Goal: Information Seeking & Learning: Learn about a topic

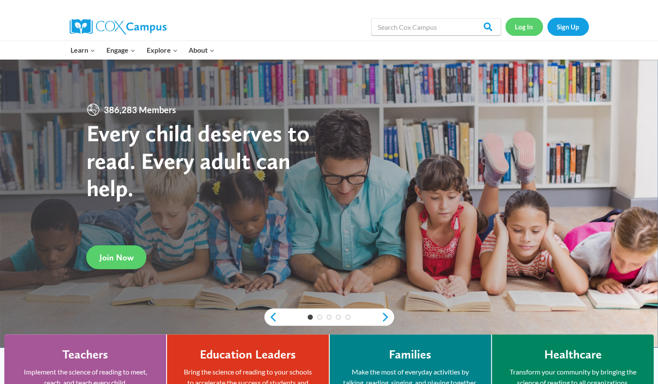
click at [524, 29] on link "Log In" at bounding box center [524, 27] width 38 height 18
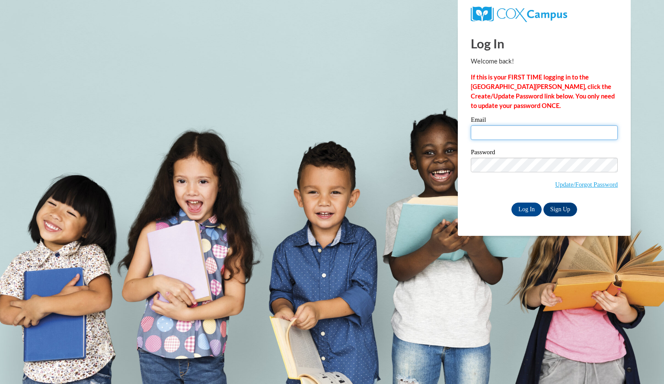
click at [483, 133] on input "Email" at bounding box center [544, 132] width 147 height 15
type input "davislauren@aasd.k12.wi.us"
click at [538, 149] on label "Password" at bounding box center [544, 153] width 147 height 9
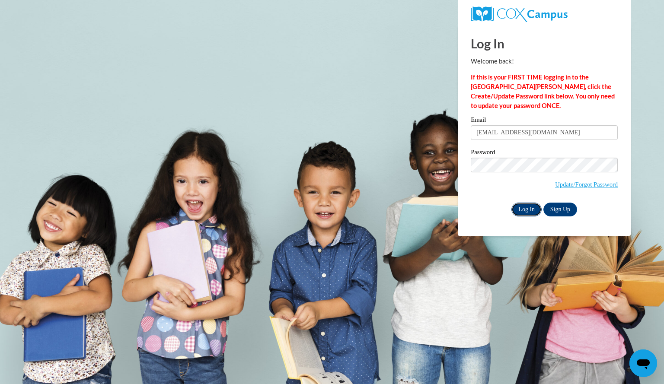
click at [521, 203] on input "Log In" at bounding box center [527, 210] width 30 height 14
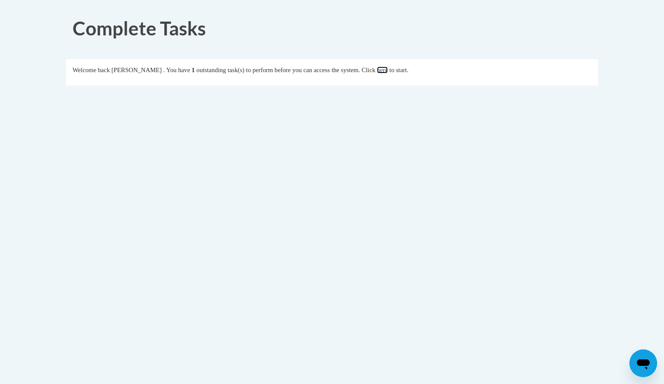
click at [388, 67] on link "here" at bounding box center [382, 70] width 11 height 7
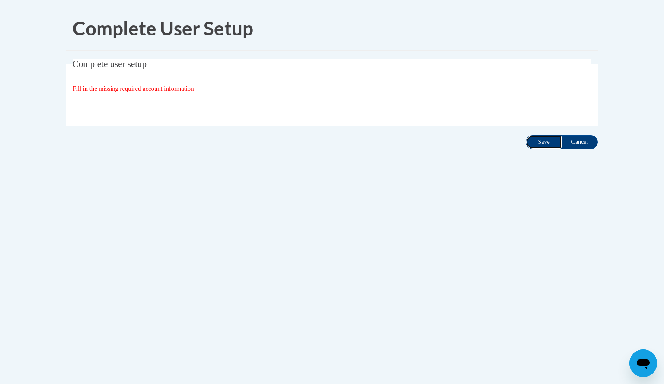
click at [553, 139] on input "Save" at bounding box center [544, 142] width 36 height 14
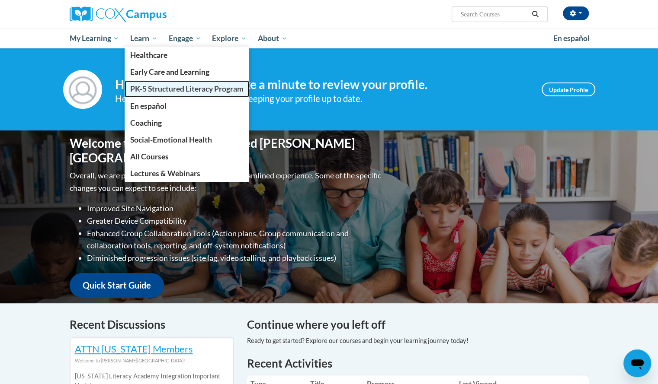
click at [152, 83] on link "PK-5 Structured Literacy Program" at bounding box center [187, 88] width 125 height 17
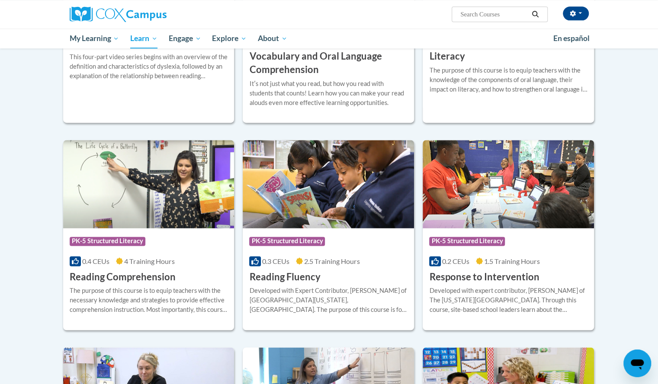
scroll to position [636, 0]
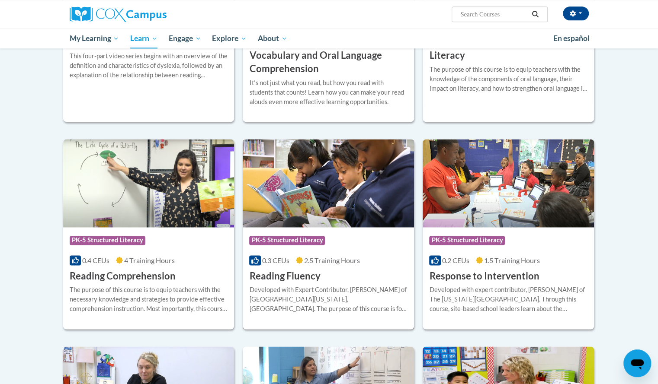
click at [316, 249] on div "Course Category: PK-5 Structured Literacy" at bounding box center [328, 241] width 158 height 19
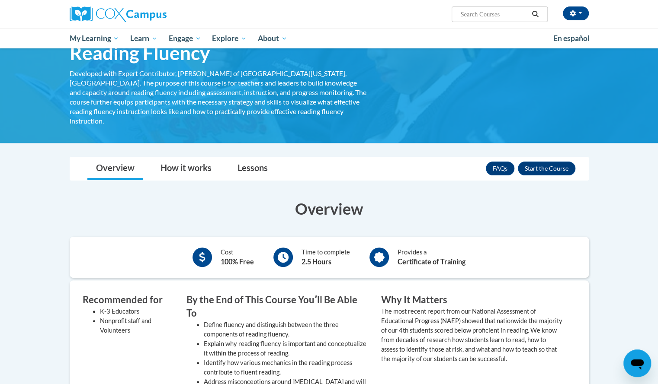
scroll to position [48, 0]
click at [537, 162] on button "Enroll" at bounding box center [547, 169] width 58 height 14
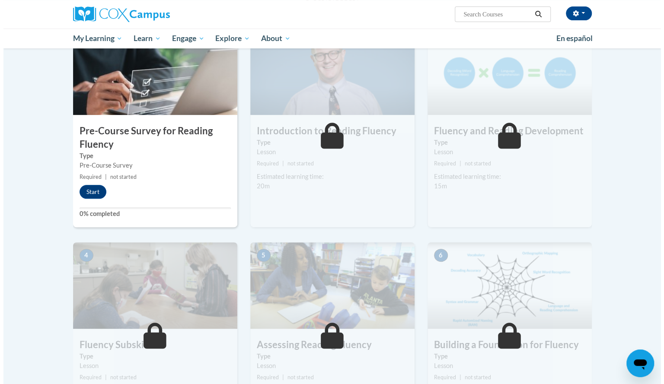
scroll to position [196, 0]
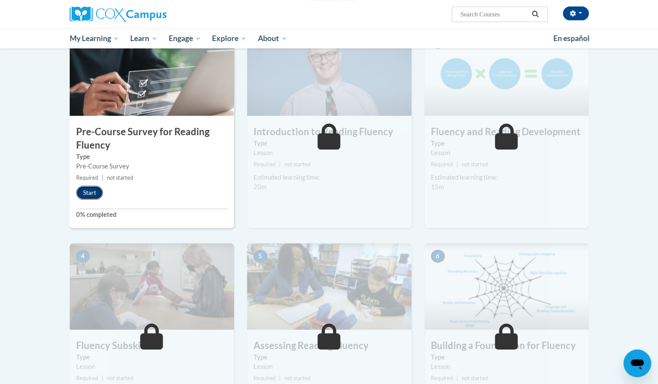
click at [83, 189] on button "Start" at bounding box center [89, 193] width 27 height 14
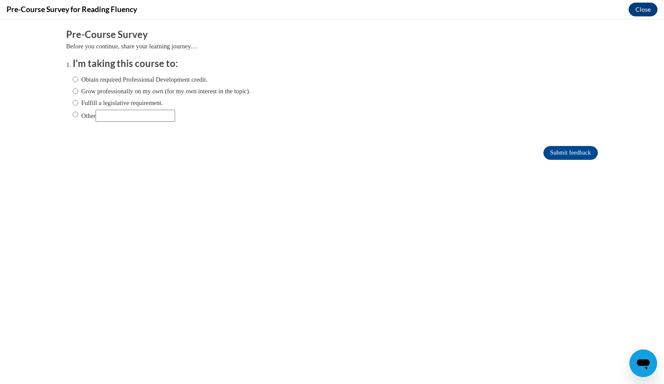
scroll to position [0, 0]
click at [73, 90] on input "Grow professionally on my own (for my own interest in the topic)." at bounding box center [76, 91] width 6 height 10
radio input "true"
click at [73, 78] on input "Obtain required Professional Development credit." at bounding box center [76, 80] width 6 height 10
radio input "true"
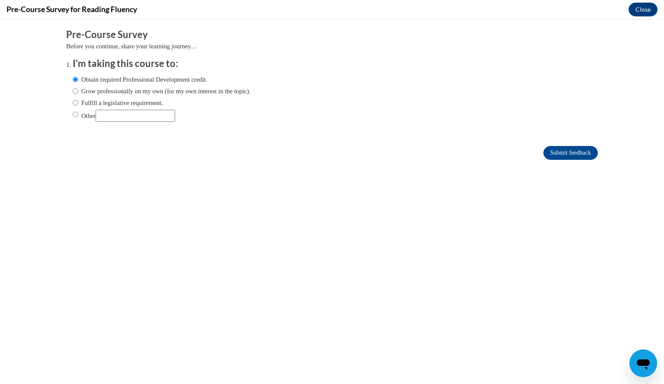
click at [570, 145] on form "Pre-Course Survey Before you continue, share your learning journey… I'm taking …" at bounding box center [332, 98] width 532 height 141
click at [571, 149] on input "Submit feedback" at bounding box center [571, 153] width 54 height 14
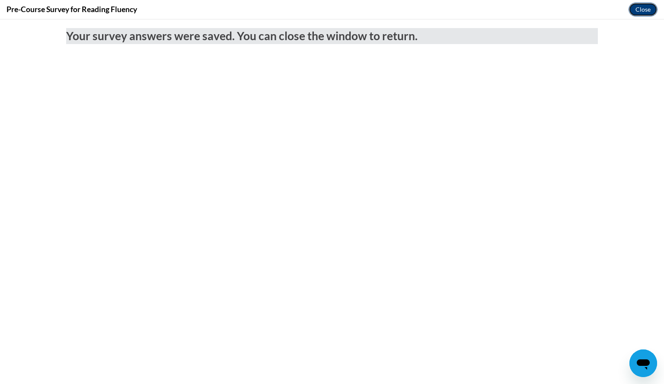
click at [637, 8] on button "Close" at bounding box center [643, 10] width 29 height 14
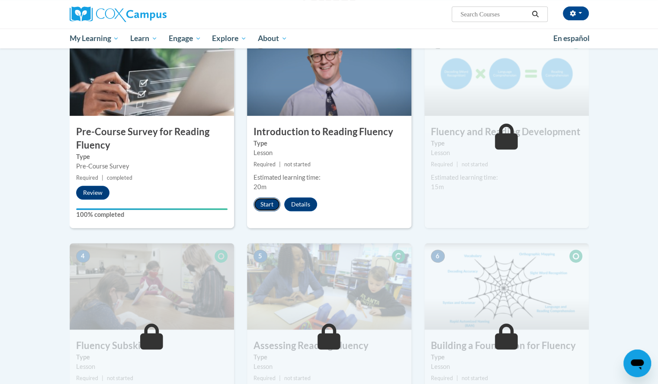
click at [269, 200] on button "Start" at bounding box center [266, 205] width 27 height 14
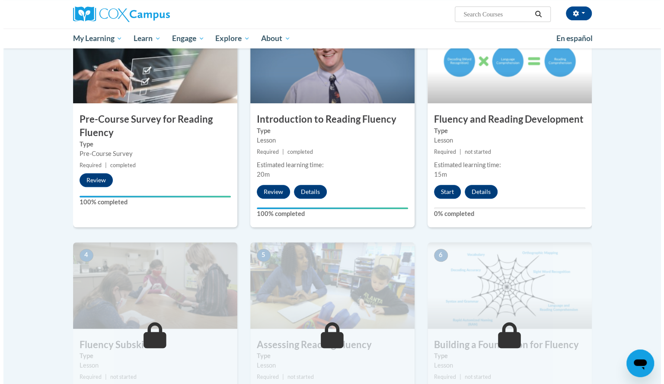
scroll to position [209, 0]
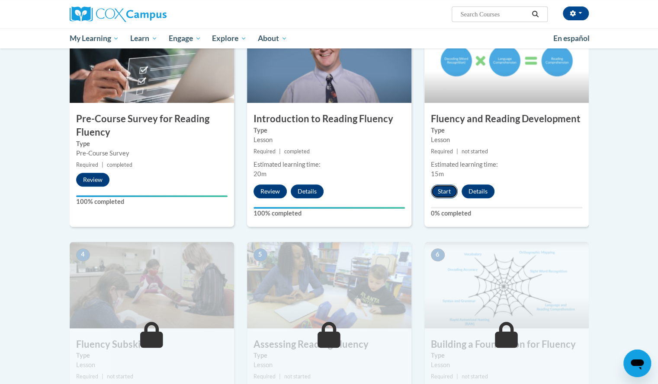
click at [441, 190] on button "Start" at bounding box center [444, 192] width 27 height 14
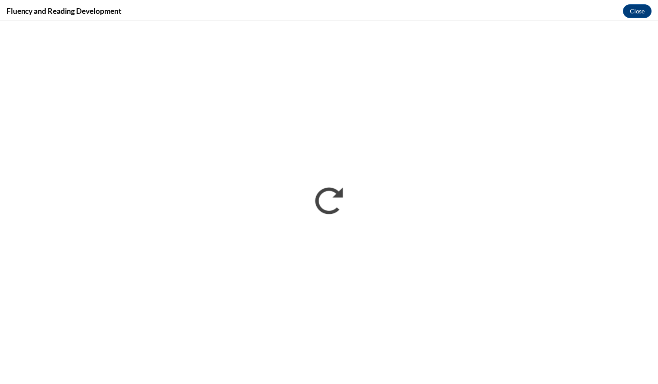
scroll to position [0, 0]
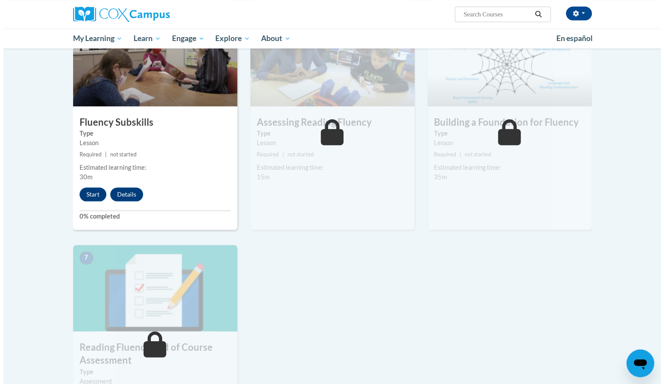
scroll to position [432, 0]
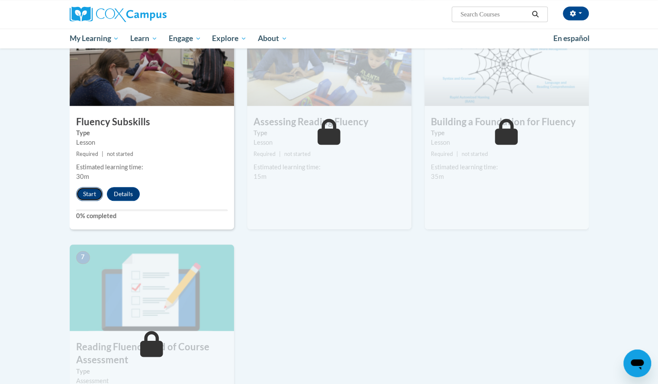
click at [88, 188] on button "Start" at bounding box center [89, 194] width 27 height 14
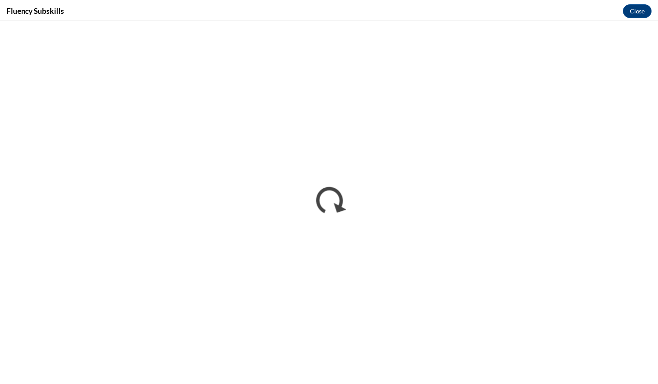
scroll to position [0, 0]
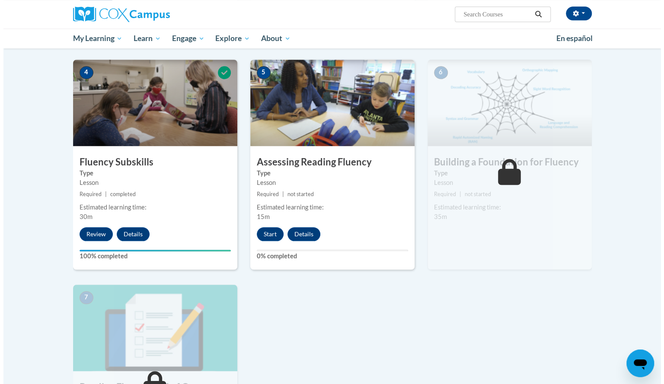
scroll to position [392, 0]
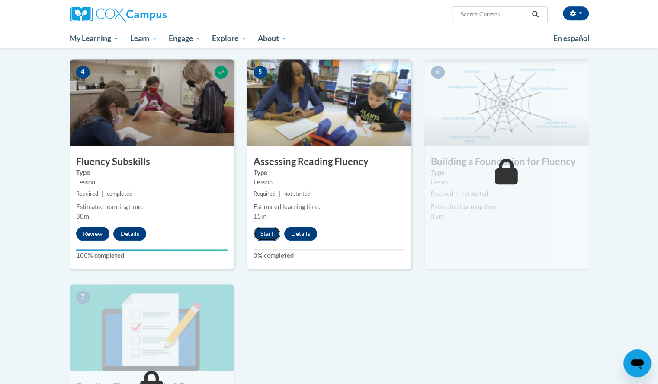
click at [273, 234] on button "Start" at bounding box center [266, 234] width 27 height 14
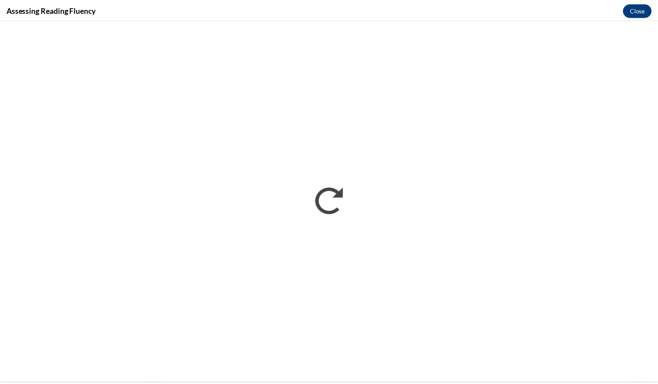
scroll to position [0, 0]
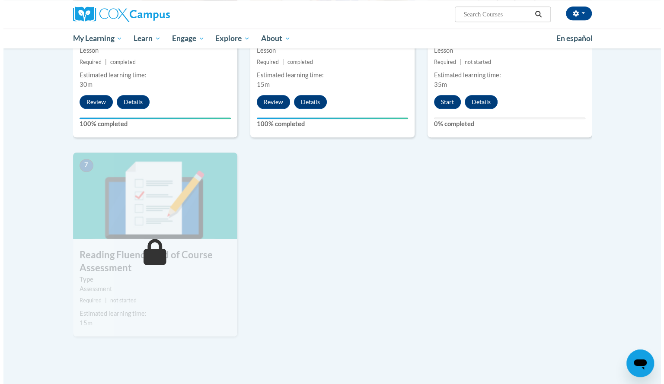
scroll to position [526, 0]
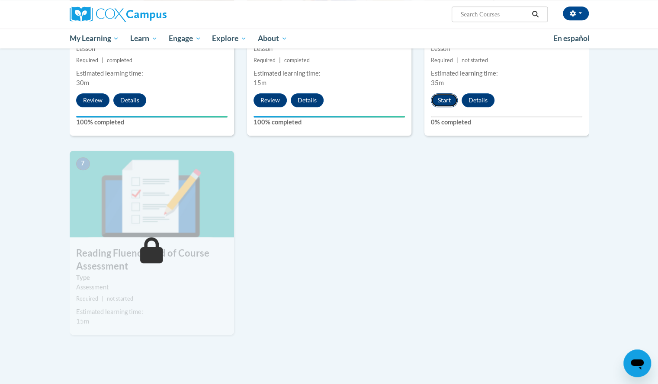
click at [448, 103] on button "Start" at bounding box center [444, 100] width 27 height 14
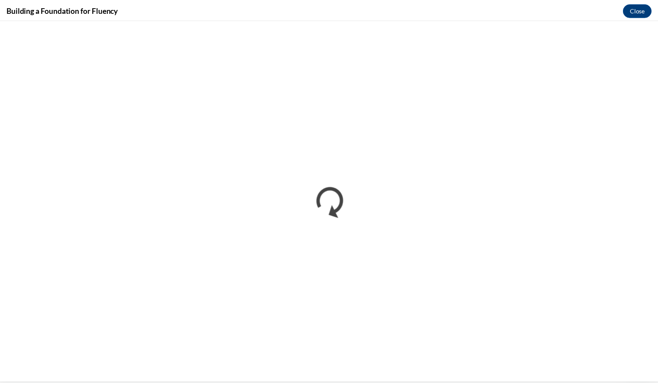
scroll to position [0, 0]
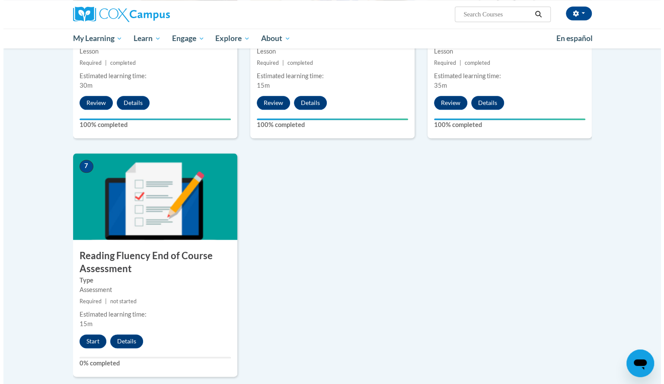
scroll to position [524, 0]
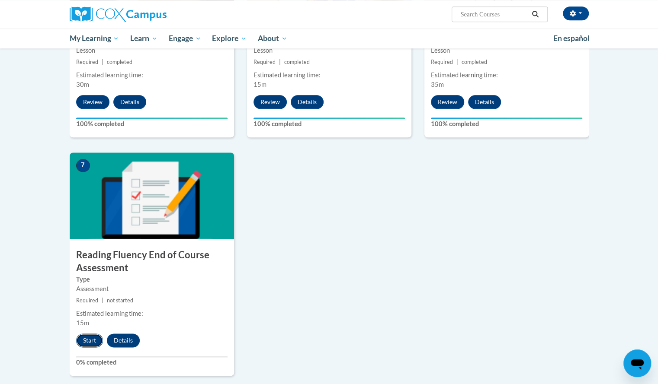
click at [90, 339] on button "Start" at bounding box center [89, 341] width 27 height 14
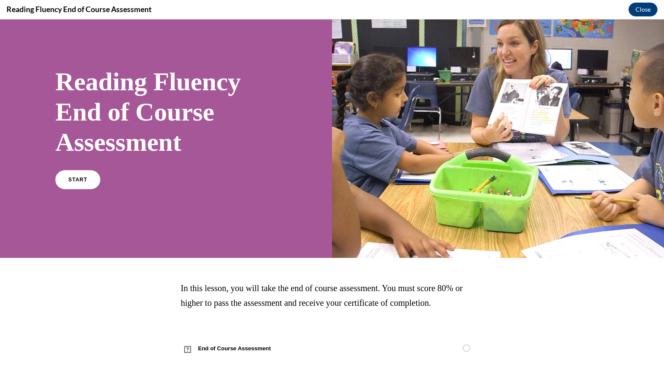
scroll to position [0, 0]
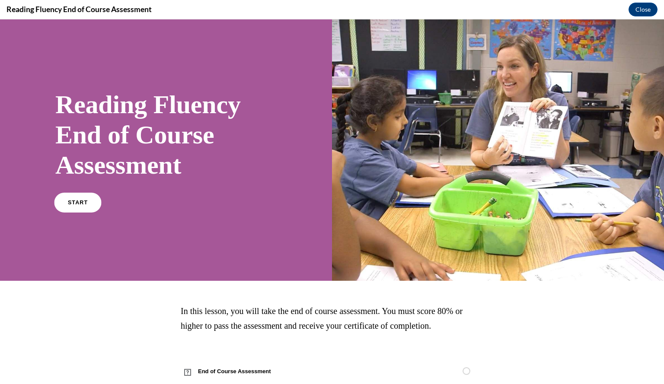
click at [74, 211] on link "START" at bounding box center [77, 203] width 47 height 20
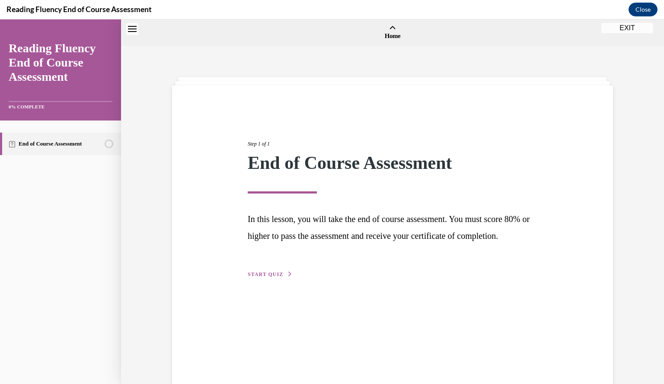
scroll to position [27, 0]
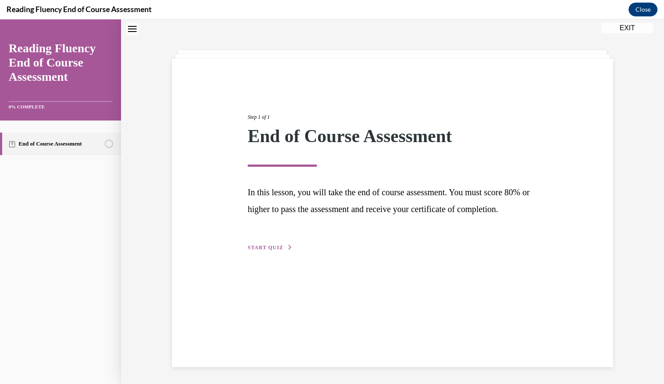
click at [250, 251] on span "START QUIZ" at bounding box center [265, 248] width 35 height 6
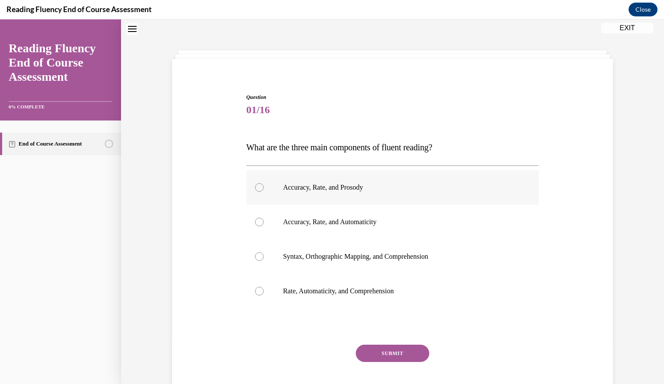
click at [288, 189] on p "Accuracy, Rate, and Prosody" at bounding box center [400, 187] width 234 height 9
click at [264, 189] on input "Accuracy, Rate, and Prosody" at bounding box center [259, 187] width 9 height 9
radio input "true"
click at [404, 352] on button "SUBMIT" at bounding box center [393, 353] width 74 height 17
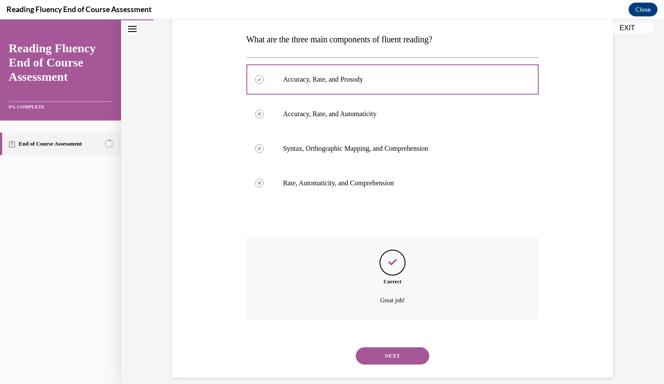
scroll to position [145, 0]
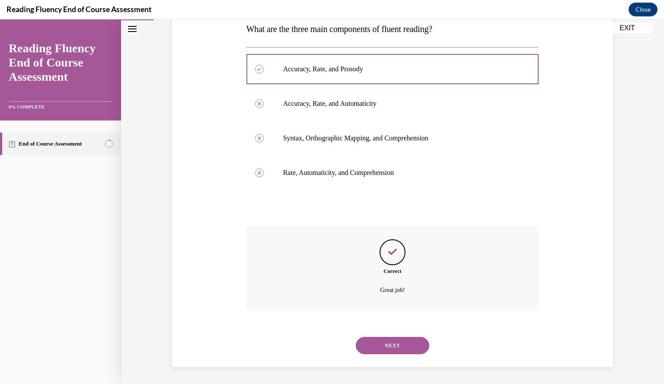
click at [404, 352] on button "NEXT" at bounding box center [393, 345] width 74 height 17
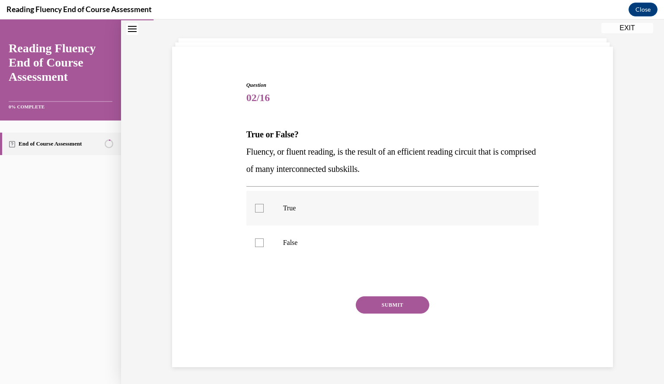
click at [403, 214] on label "True" at bounding box center [392, 208] width 293 height 35
click at [264, 213] on input "True" at bounding box center [259, 208] width 9 height 9
checkbox input "true"
click at [425, 301] on button "SUBMIT" at bounding box center [393, 305] width 74 height 17
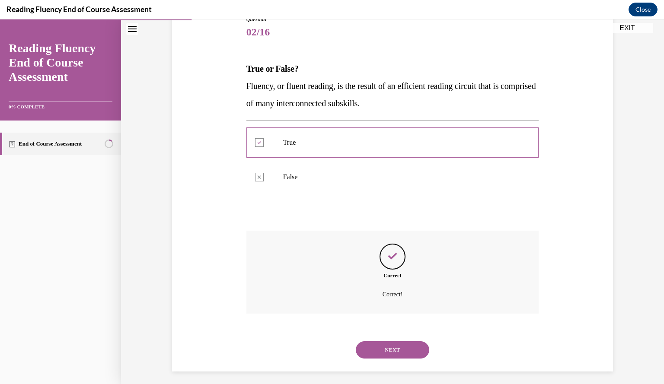
scroll to position [109, 0]
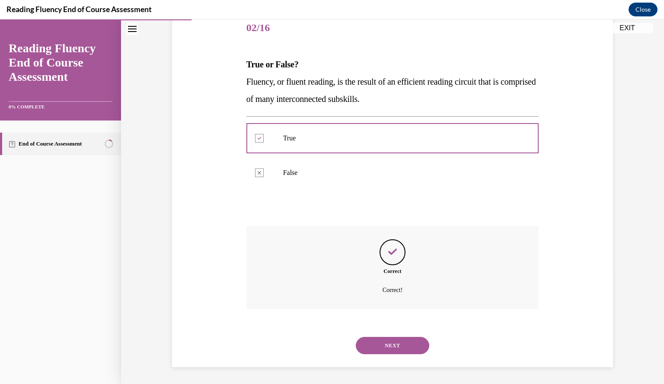
click at [413, 343] on button "NEXT" at bounding box center [393, 345] width 74 height 17
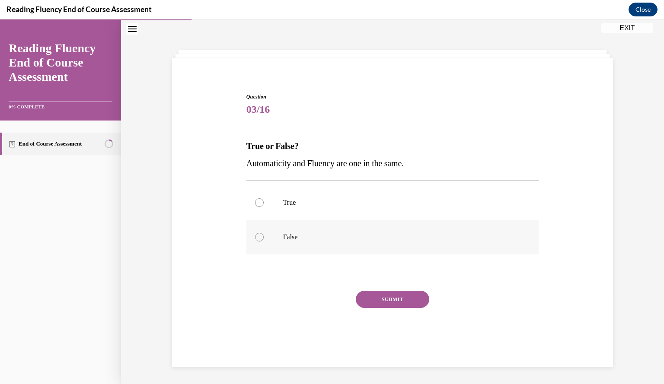
click at [406, 241] on label "False" at bounding box center [392, 237] width 293 height 35
click at [264, 241] on input "False" at bounding box center [259, 237] width 9 height 9
radio input "true"
click at [406, 303] on button "SUBMIT" at bounding box center [393, 299] width 74 height 17
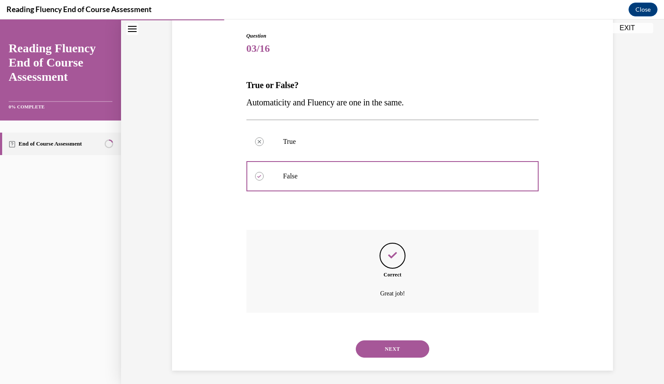
scroll to position [92, 0]
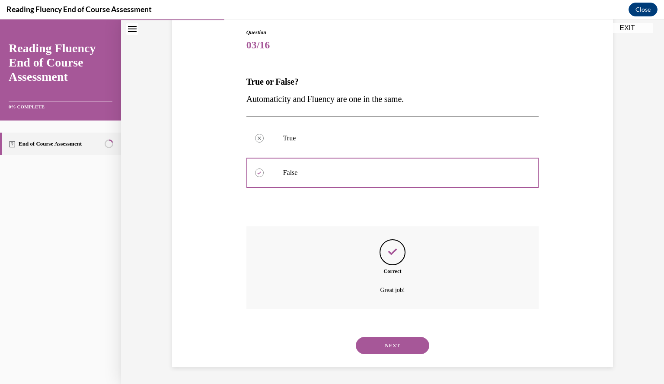
click at [413, 349] on button "NEXT" at bounding box center [393, 345] width 74 height 17
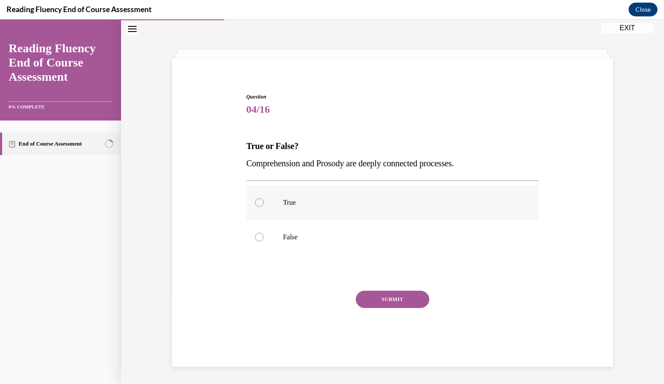
click at [394, 202] on p "True" at bounding box center [400, 202] width 234 height 9
click at [264, 202] on input "True" at bounding box center [259, 202] width 9 height 9
radio input "true"
click at [411, 303] on button "SUBMIT" at bounding box center [393, 299] width 74 height 17
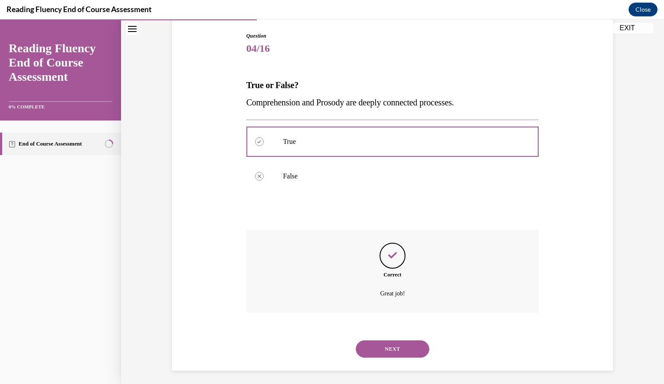
scroll to position [92, 0]
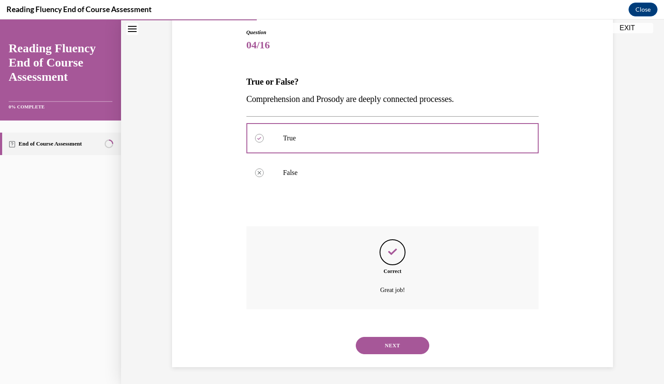
click at [411, 345] on button "NEXT" at bounding box center [393, 345] width 74 height 17
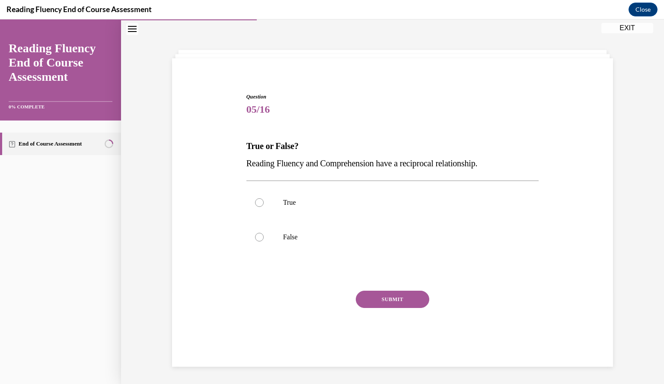
scroll to position [27, 0]
click at [389, 217] on label "True" at bounding box center [392, 203] width 293 height 35
click at [264, 207] on input "True" at bounding box center [259, 202] width 9 height 9
radio input "true"
click at [399, 296] on button "SUBMIT" at bounding box center [393, 299] width 74 height 17
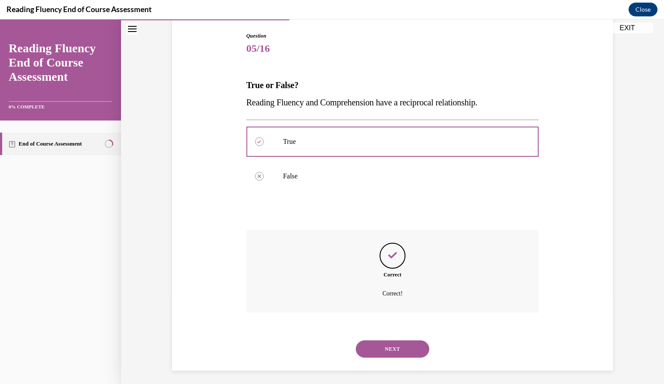
scroll to position [92, 0]
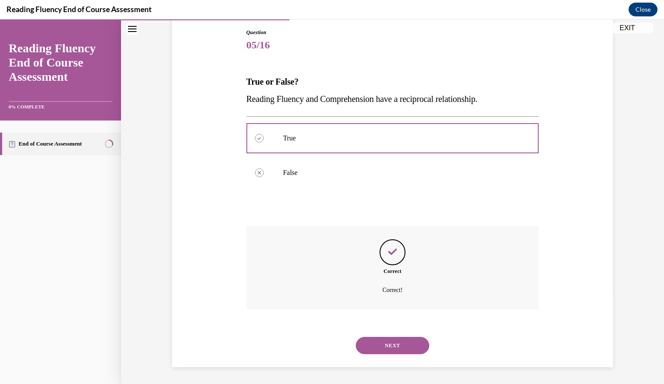
click at [404, 337] on button "NEXT" at bounding box center [393, 345] width 74 height 17
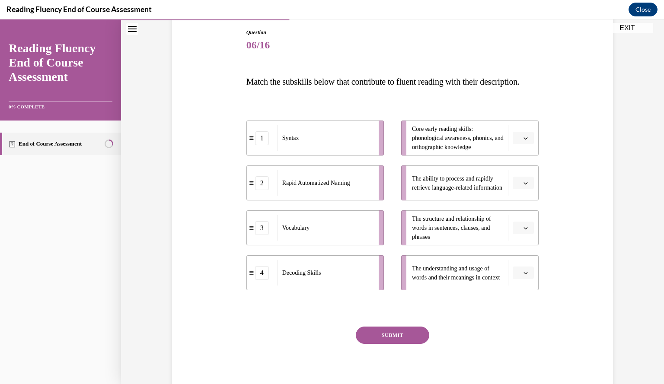
scroll to position [45, 0]
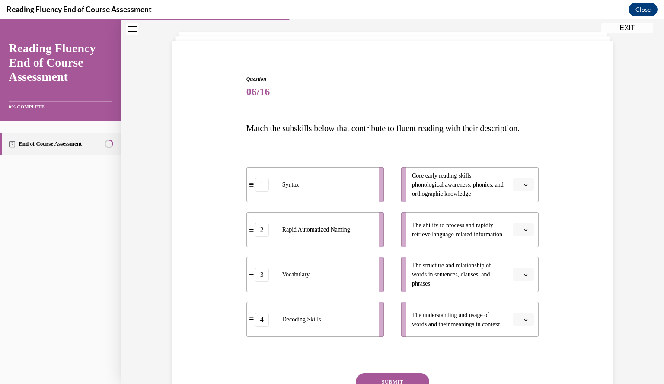
click at [523, 233] on span "button" at bounding box center [526, 230] width 6 height 6
click at [517, 299] on span "2" at bounding box center [516, 300] width 3 height 7
click at [521, 326] on button "button" at bounding box center [523, 319] width 21 height 13
click at [519, 296] on div "3" at bounding box center [519, 299] width 21 height 17
click at [517, 192] on button "button" at bounding box center [523, 185] width 21 height 13
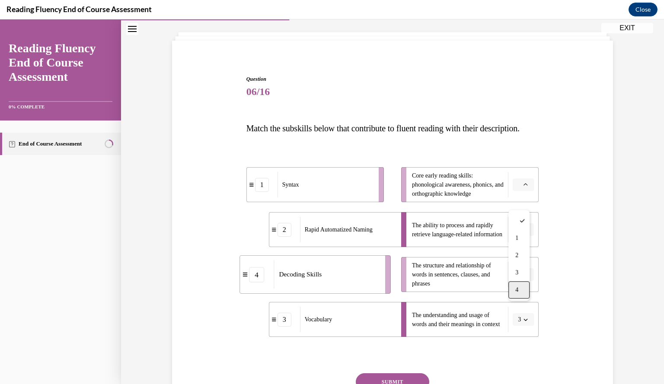
click at [515, 291] on span "4" at bounding box center [516, 290] width 3 height 7
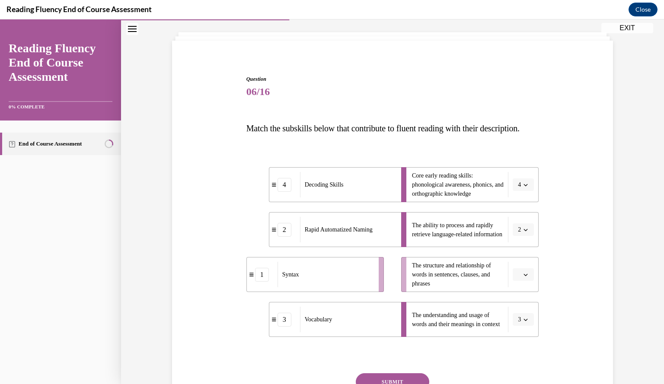
click at [524, 276] on icon "button" at bounding box center [526, 275] width 4 height 2
click at [521, 221] on div "1" at bounding box center [519, 220] width 21 height 17
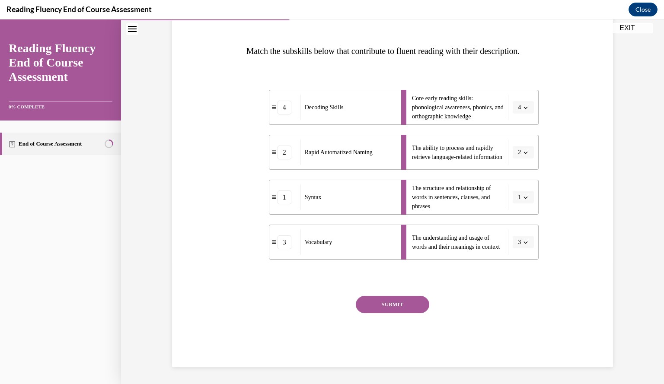
click at [417, 305] on button "SUBMIT" at bounding box center [393, 304] width 74 height 17
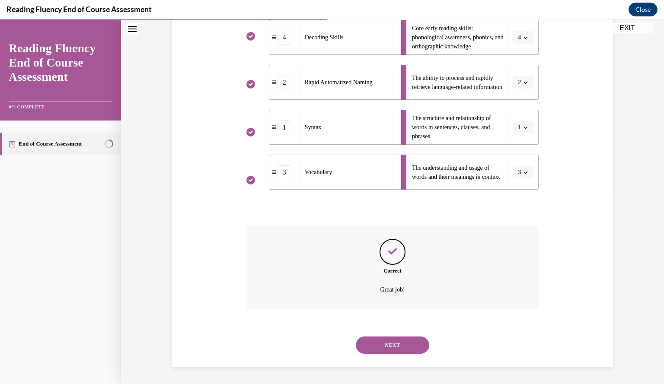
scroll to position [209, 0]
click at [396, 346] on button "NEXT" at bounding box center [393, 345] width 74 height 17
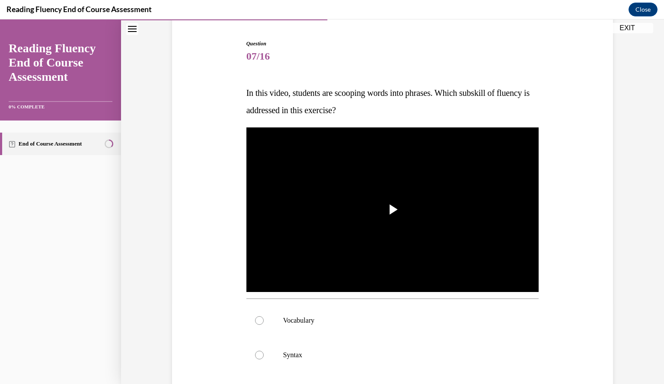
scroll to position [92, 0]
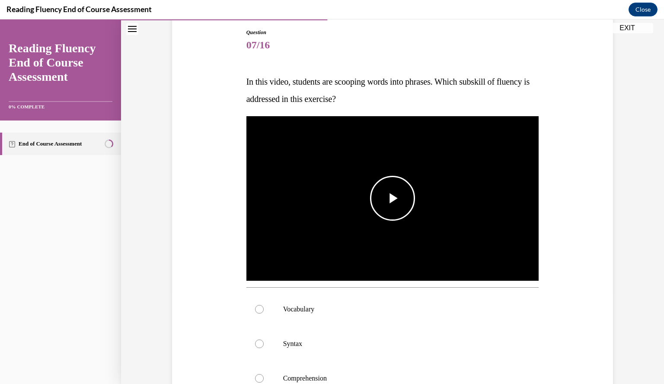
click at [393, 198] on span "Video player" at bounding box center [393, 198] width 0 height 0
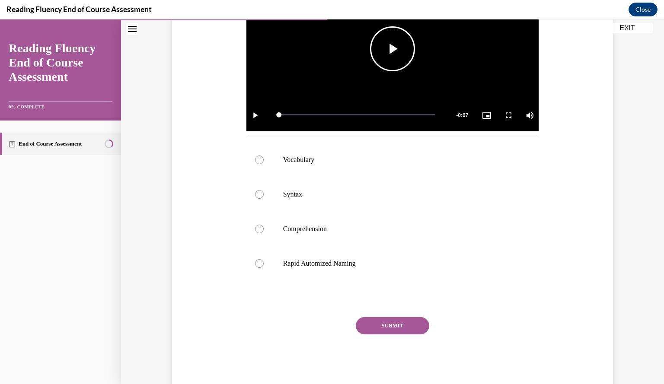
scroll to position [262, 0]
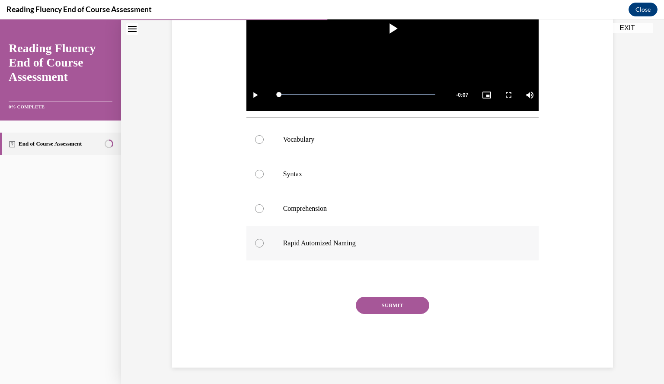
click at [379, 243] on p "Rapid Automized Naming" at bounding box center [400, 243] width 234 height 9
click at [264, 243] on input "Rapid Automized Naming" at bounding box center [259, 243] width 9 height 9
radio input "true"
click at [377, 301] on button "SUBMIT" at bounding box center [393, 305] width 74 height 17
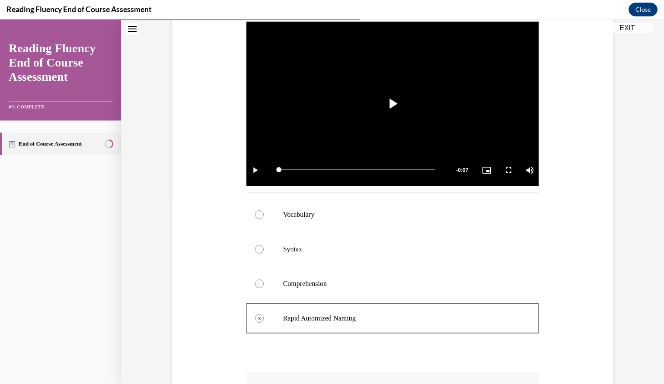
scroll to position [188, 0]
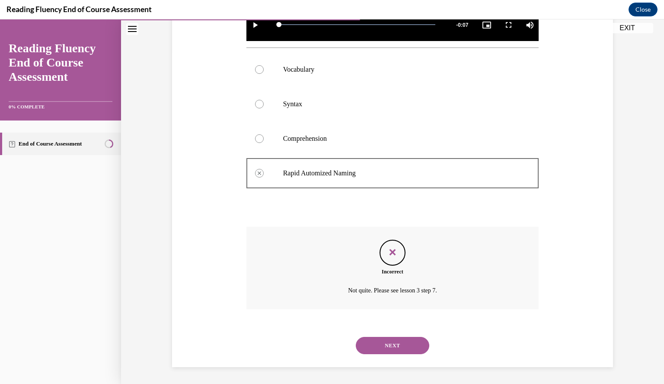
click at [389, 345] on button "NEXT" at bounding box center [393, 345] width 74 height 17
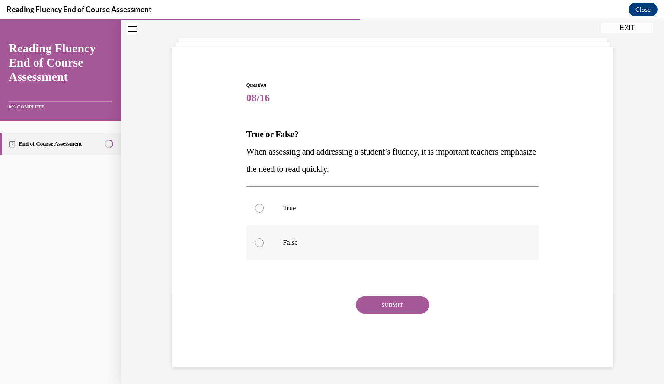
click at [372, 233] on label "False" at bounding box center [392, 243] width 293 height 35
click at [264, 239] on input "False" at bounding box center [259, 243] width 9 height 9
radio input "true"
click at [376, 301] on button "SUBMIT" at bounding box center [393, 305] width 74 height 17
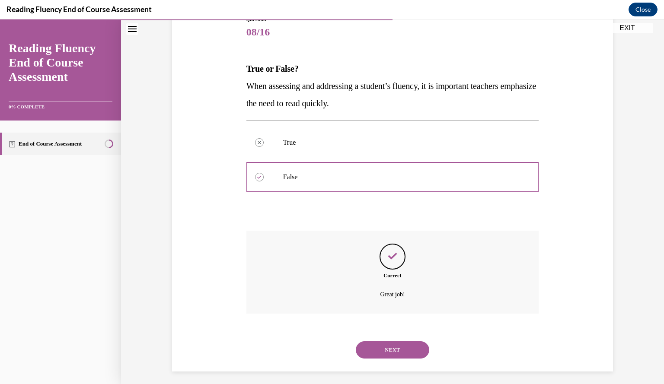
scroll to position [109, 0]
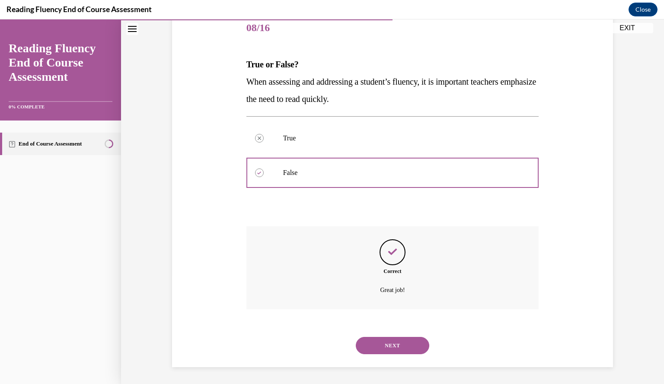
click at [380, 342] on button "NEXT" at bounding box center [393, 345] width 74 height 17
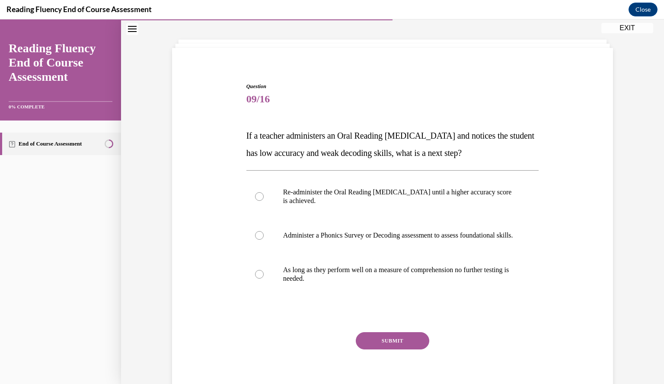
scroll to position [49, 0]
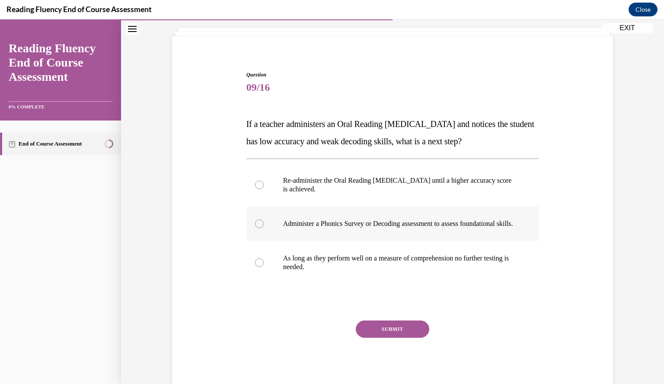
click at [339, 228] on p "Administer a Phonics Survey or Decoding assessment to assess foundational skill…" at bounding box center [400, 224] width 234 height 9
click at [264, 228] on input "Administer a Phonics Survey or Decoding assessment to assess foundational skill…" at bounding box center [259, 224] width 9 height 9
radio input "true"
click at [391, 338] on button "SUBMIT" at bounding box center [393, 329] width 74 height 17
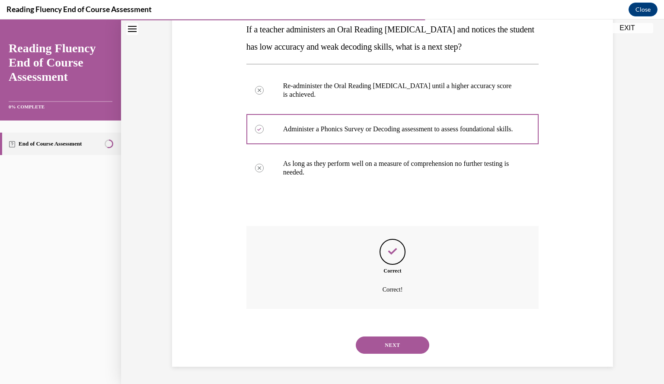
click at [391, 344] on button "NEXT" at bounding box center [393, 345] width 74 height 17
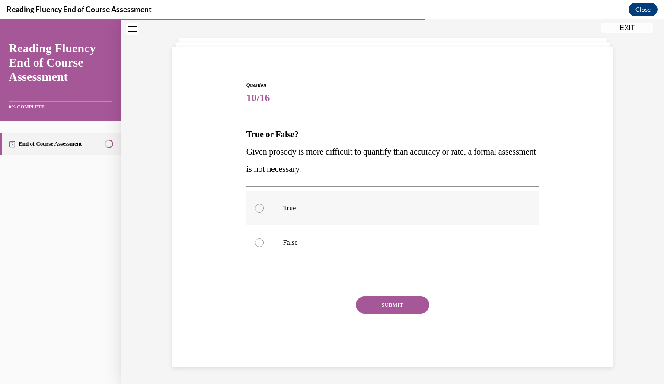
click at [391, 217] on label "True" at bounding box center [392, 208] width 293 height 35
click at [264, 213] on input "True" at bounding box center [259, 208] width 9 height 9
radio input "true"
click at [376, 315] on div "SUBMIT" at bounding box center [392, 318] width 293 height 43
click at [374, 307] on button "SUBMIT" at bounding box center [393, 305] width 74 height 17
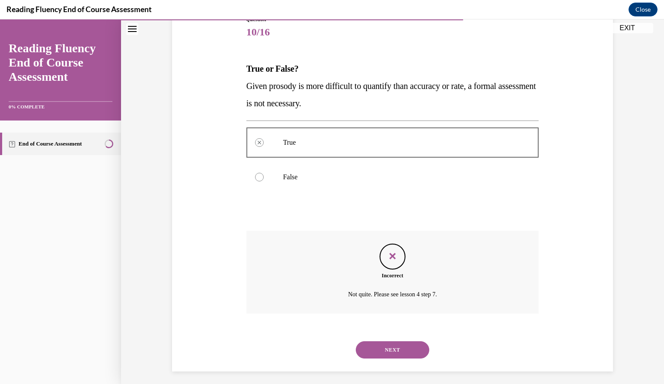
scroll to position [109, 0]
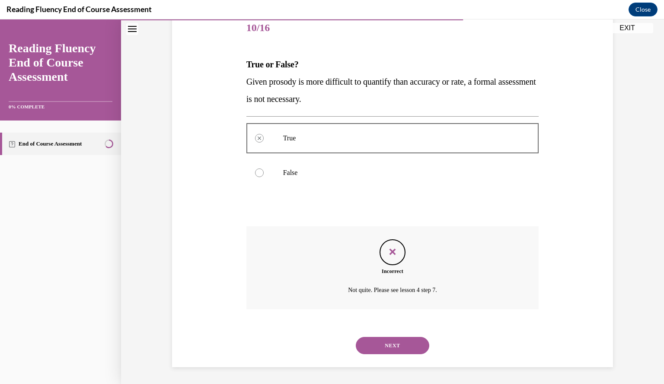
click at [385, 345] on button "NEXT" at bounding box center [393, 345] width 74 height 17
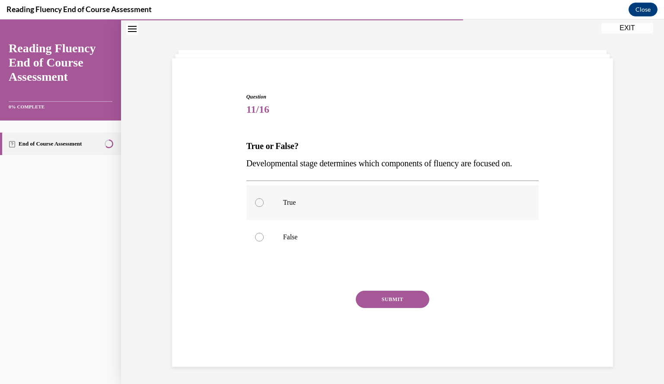
click at [415, 189] on label "True" at bounding box center [392, 203] width 293 height 35
click at [264, 198] on input "True" at bounding box center [259, 202] width 9 height 9
radio input "true"
click at [388, 297] on button "SUBMIT" at bounding box center [393, 299] width 74 height 17
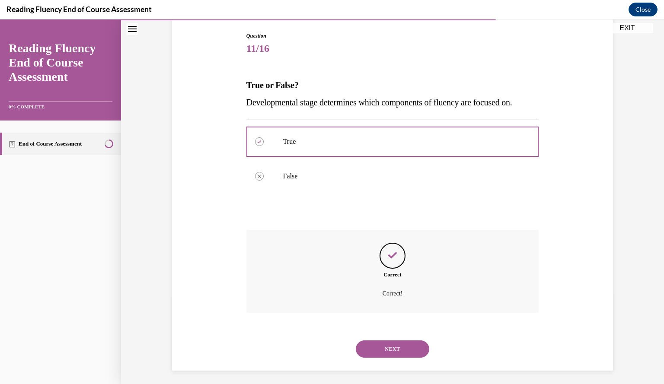
scroll to position [92, 0]
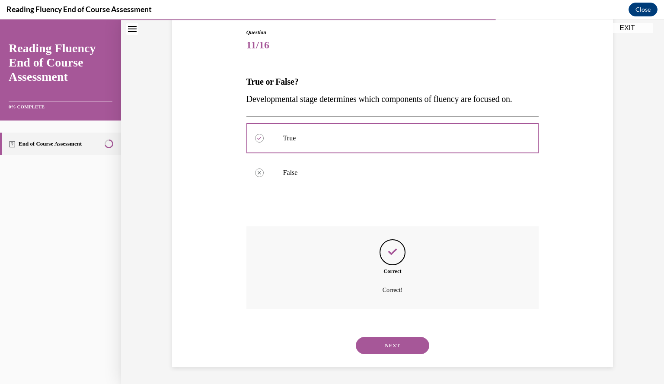
click at [393, 349] on button "NEXT" at bounding box center [393, 345] width 74 height 17
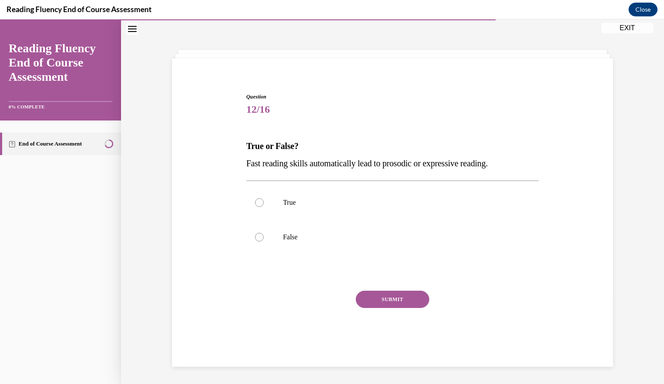
scroll to position [27, 0]
click at [432, 243] on label "False" at bounding box center [392, 237] width 293 height 35
click at [264, 242] on input "False" at bounding box center [259, 237] width 9 height 9
radio input "true"
click at [408, 293] on button "SUBMIT" at bounding box center [393, 299] width 74 height 17
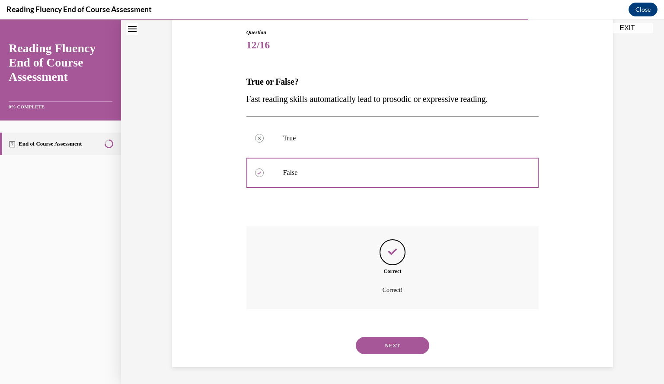
click at [400, 350] on button "NEXT" at bounding box center [393, 345] width 74 height 17
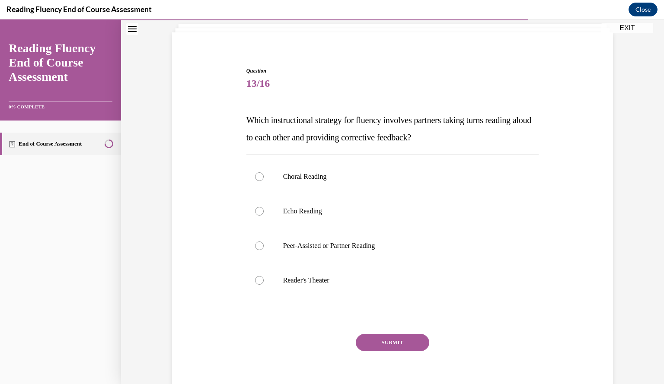
scroll to position [44, 0]
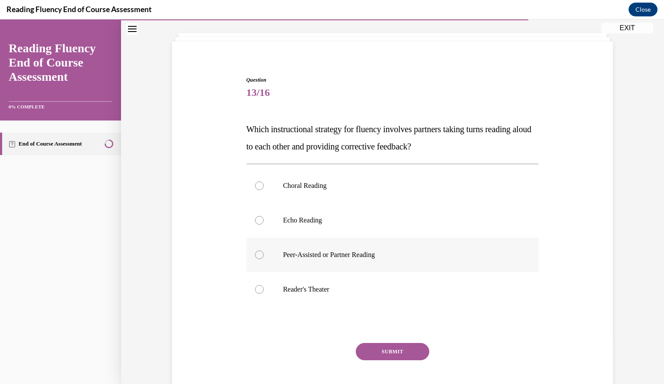
click at [406, 252] on p "Peer-Assisted or Partner Reading" at bounding box center [400, 255] width 234 height 9
click at [264, 252] on input "Peer-Assisted or Partner Reading" at bounding box center [259, 255] width 9 height 9
radio input "true"
click at [382, 350] on button "SUBMIT" at bounding box center [393, 351] width 74 height 17
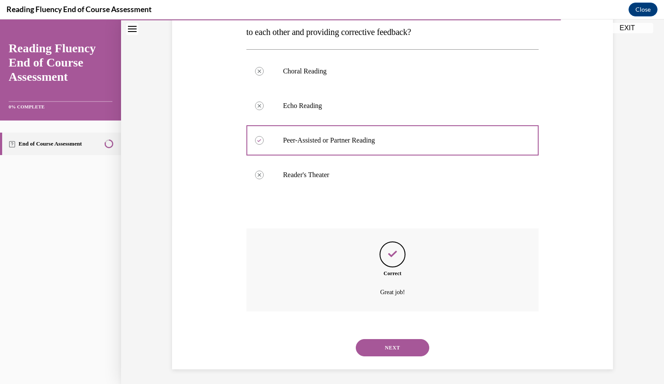
scroll to position [161, 0]
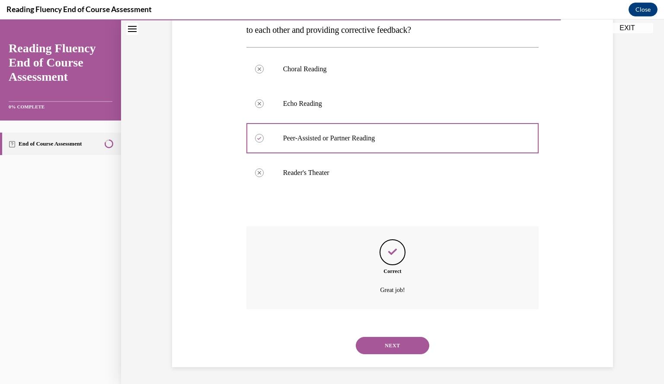
click at [393, 344] on button "NEXT" at bounding box center [393, 345] width 74 height 17
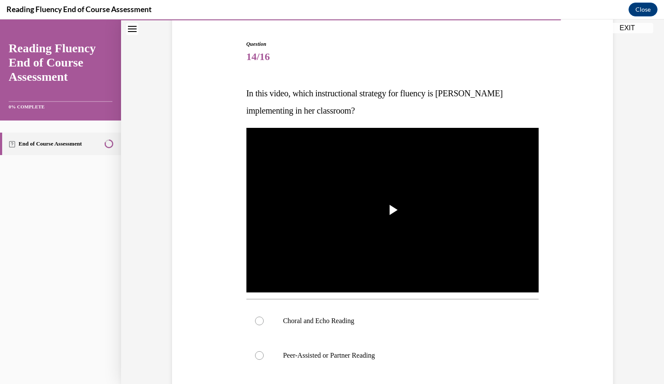
scroll to position [84, 0]
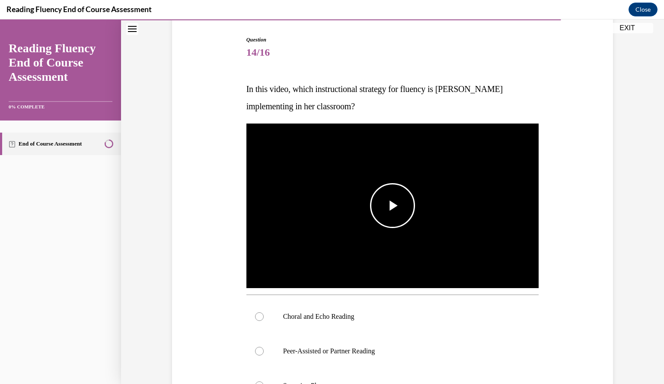
click at [393, 206] on span "Video player" at bounding box center [393, 206] width 0 height 0
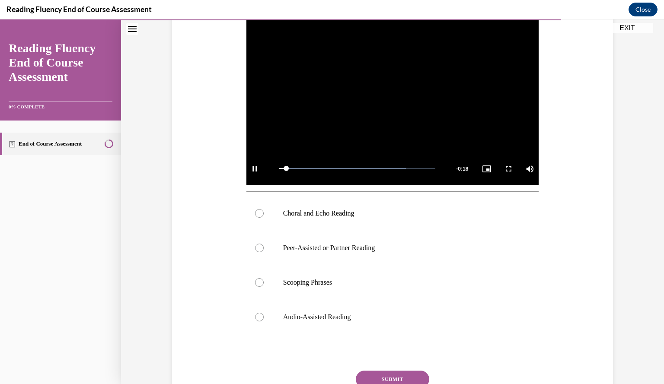
scroll to position [187, 0]
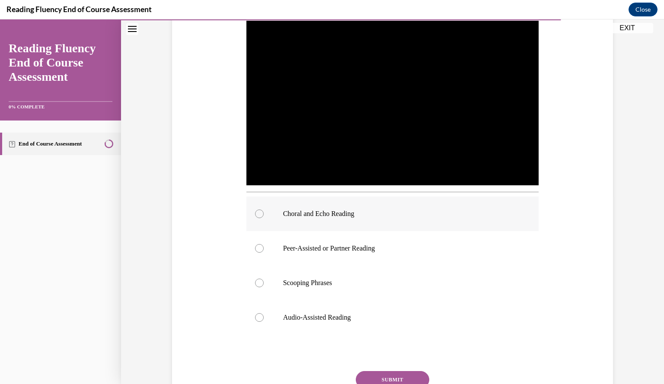
click at [388, 205] on label "Choral and Echo Reading" at bounding box center [392, 214] width 293 height 35
click at [264, 210] on input "Choral and Echo Reading" at bounding box center [259, 214] width 9 height 9
radio input "true"
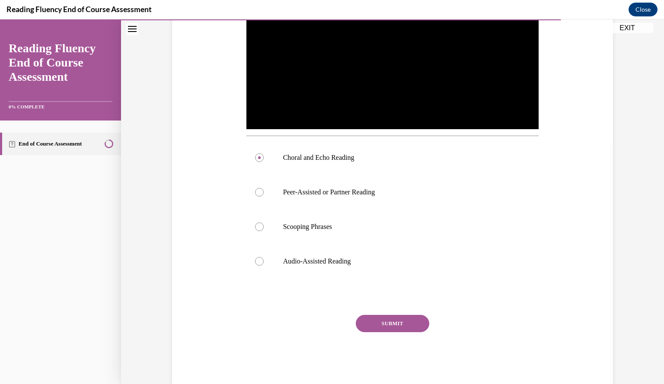
click at [391, 327] on button "SUBMIT" at bounding box center [393, 323] width 74 height 17
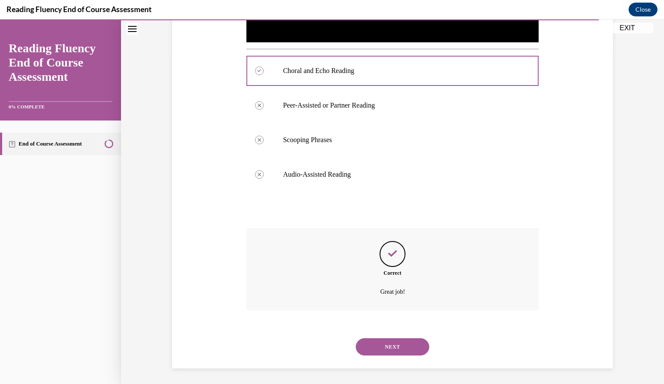
scroll to position [332, 0]
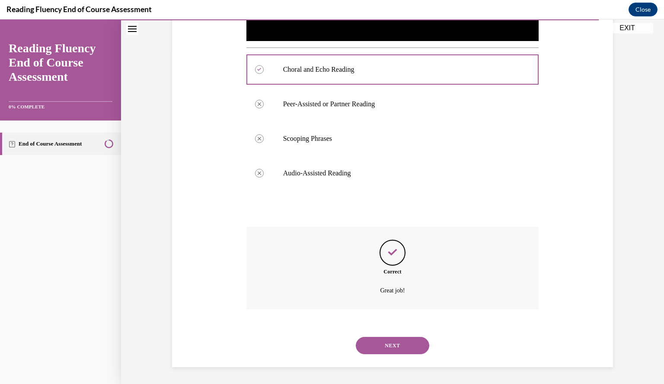
drag, startPoint x: 384, startPoint y: 352, endPoint x: 371, endPoint y: 344, distance: 14.9
click at [371, 344] on button "NEXT" at bounding box center [393, 345] width 74 height 17
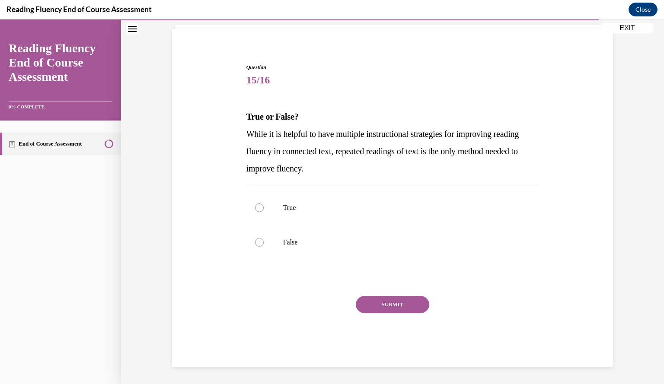
scroll to position [56, 0]
click at [375, 249] on label "False" at bounding box center [392, 243] width 293 height 35
click at [264, 247] on input "False" at bounding box center [259, 243] width 9 height 9
radio input "true"
click at [386, 301] on button "SUBMIT" at bounding box center [393, 305] width 74 height 17
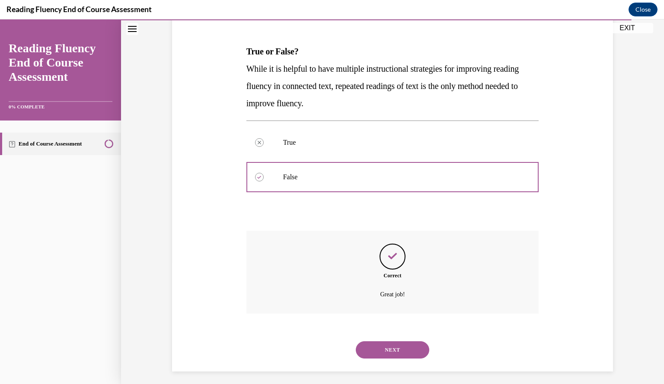
scroll to position [126, 0]
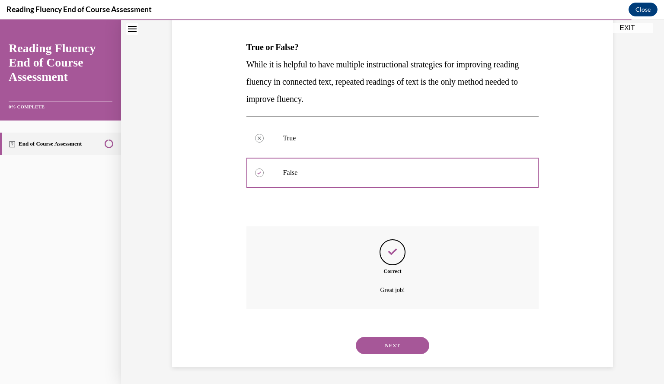
click at [389, 345] on button "NEXT" at bounding box center [393, 345] width 74 height 17
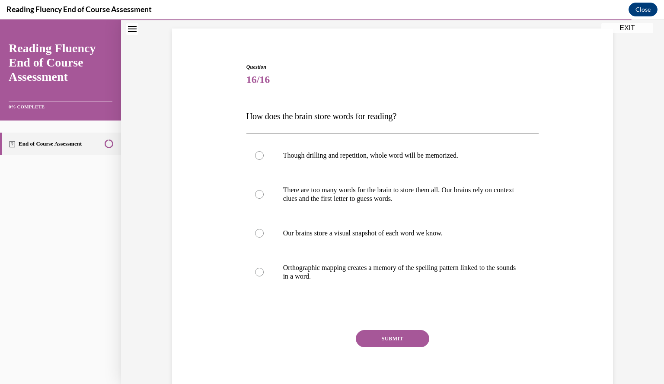
scroll to position [58, 0]
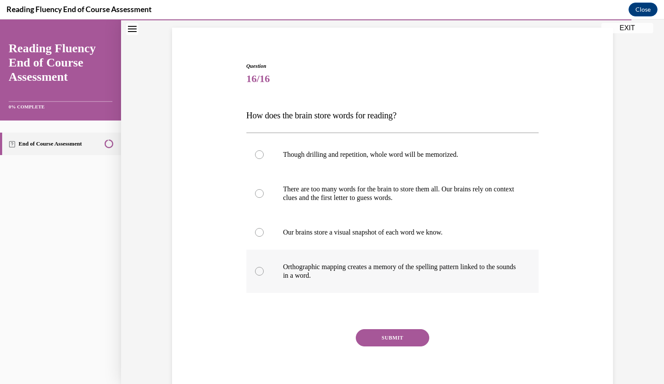
click at [392, 285] on label "Orthographic mapping creates a memory of the spelling pattern linked to the sou…" at bounding box center [392, 271] width 293 height 43
click at [264, 276] on input "Orthographic mapping creates a memory of the spelling pattern linked to the sou…" at bounding box center [259, 271] width 9 height 9
radio input "true"
click at [398, 331] on button "SUBMIT" at bounding box center [393, 337] width 74 height 17
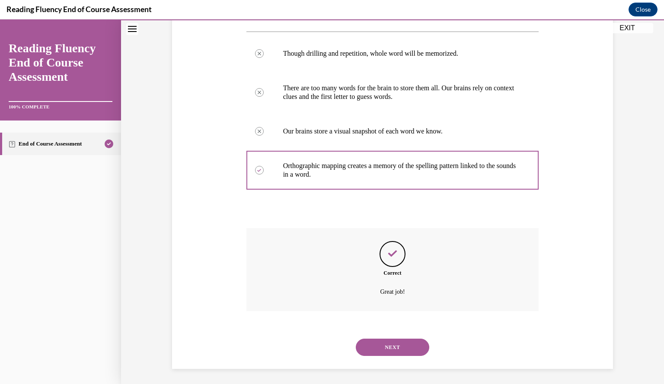
scroll to position [161, 0]
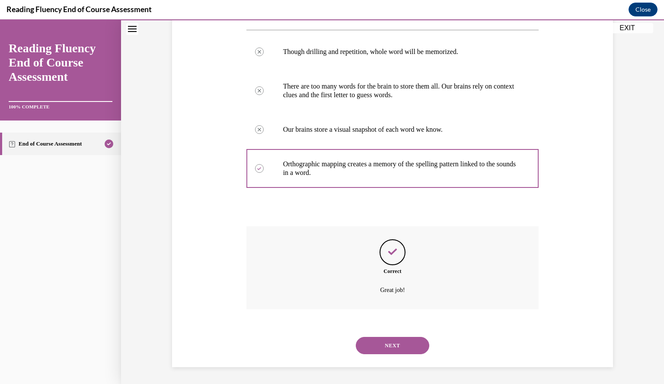
click at [402, 351] on button "NEXT" at bounding box center [393, 345] width 74 height 17
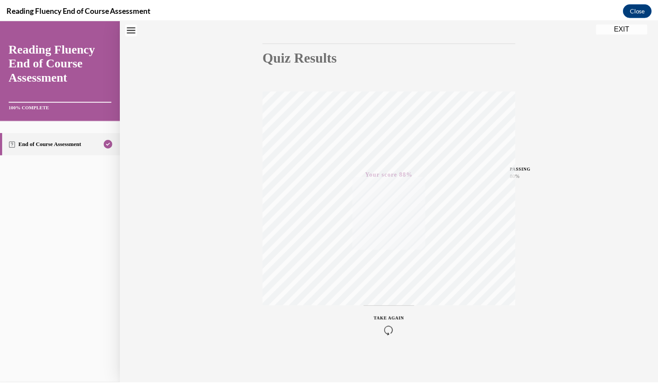
scroll to position [0, 0]
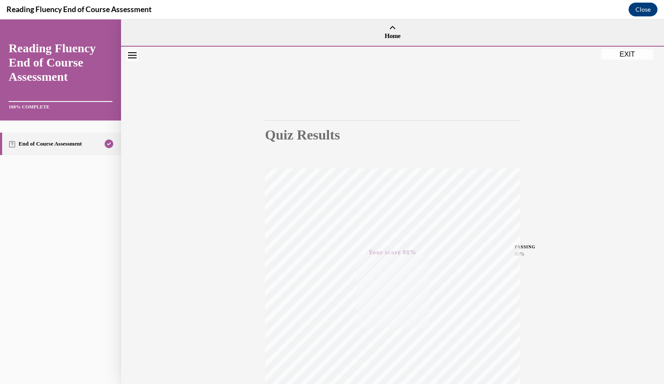
click at [627, 55] on button "EXIT" at bounding box center [627, 54] width 52 height 10
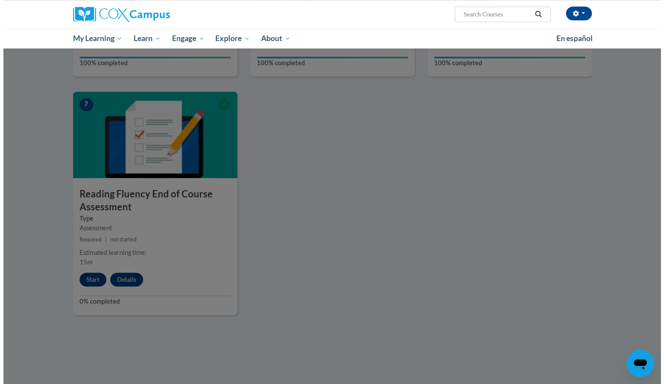
scroll to position [597, 0]
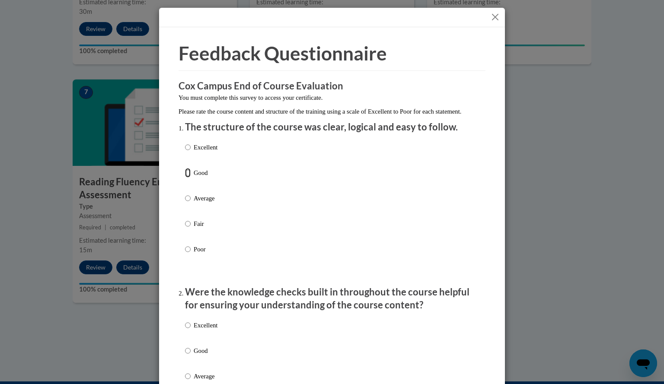
click at [185, 178] on input "Good" at bounding box center [188, 173] width 6 height 10
radio input "true"
click at [185, 178] on input "Good" at bounding box center [188, 173] width 6 height 10
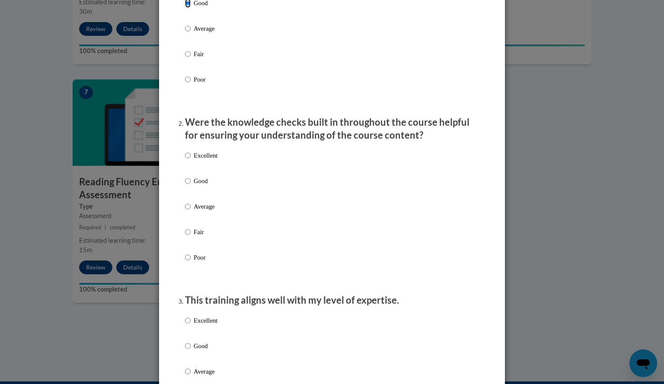
scroll to position [171, 0]
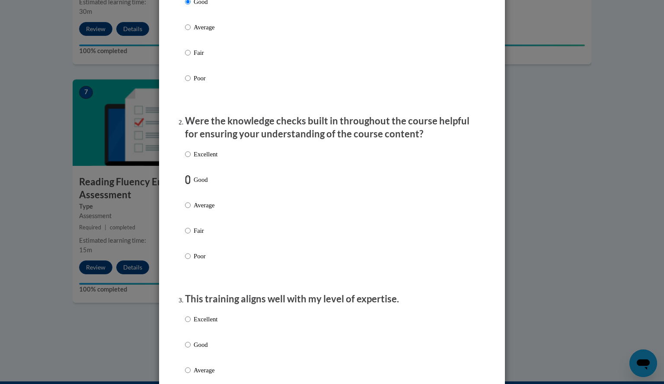
click at [185, 185] on input "Good" at bounding box center [188, 180] width 6 height 10
radio input "true"
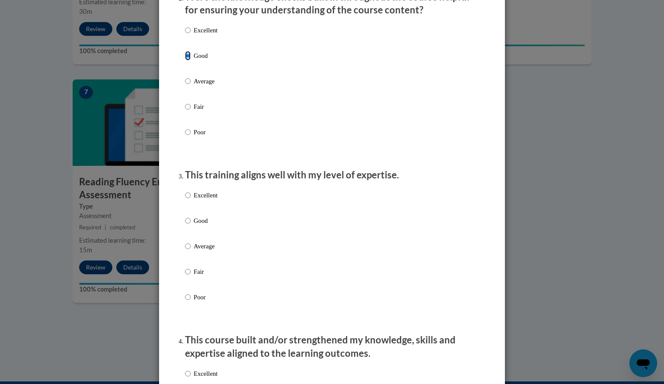
scroll to position [350, 0]
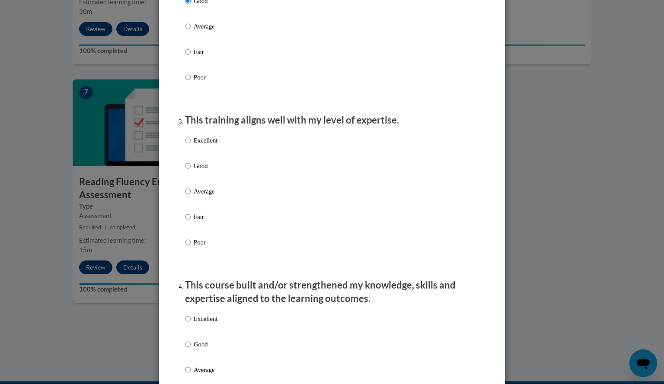
click at [185, 171] on input "Good" at bounding box center [188, 166] width 6 height 10
radio input "true"
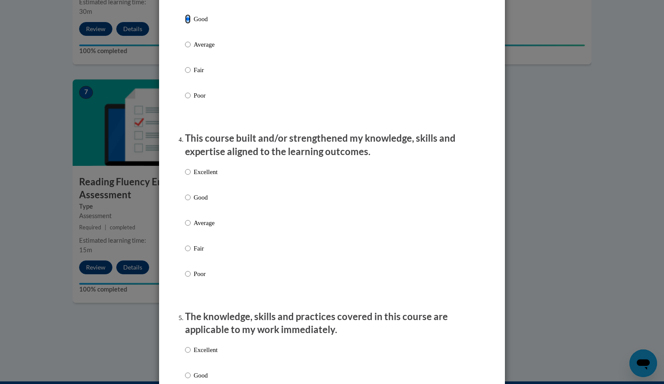
scroll to position [501, 0]
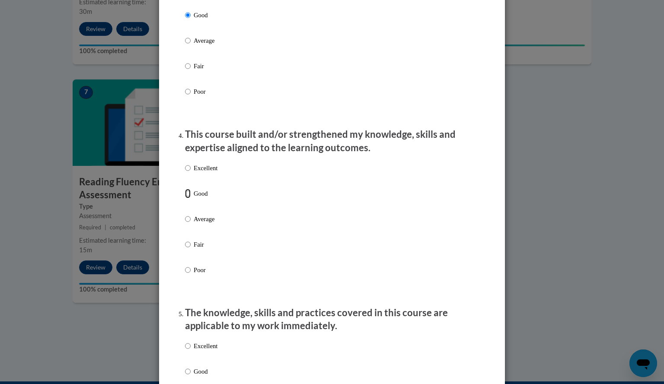
click at [185, 198] on input "Good" at bounding box center [188, 194] width 6 height 10
radio input "true"
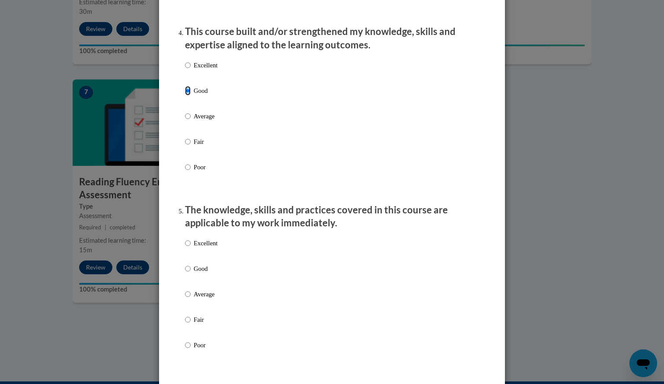
scroll to position [617, 0]
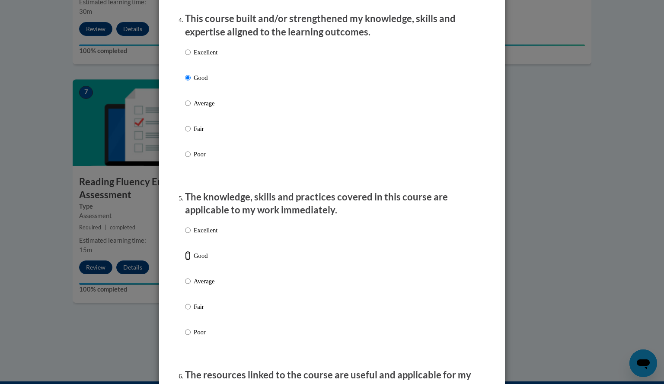
click at [185, 261] on input "Good" at bounding box center [188, 256] width 6 height 10
radio input "true"
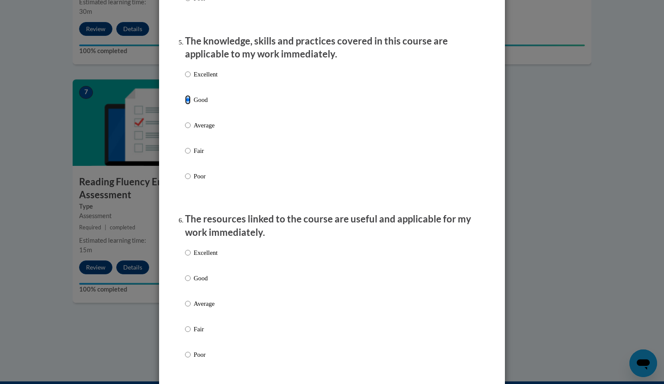
scroll to position [778, 0]
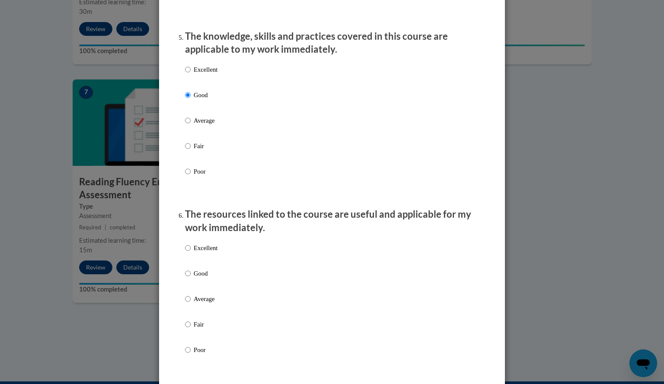
click at [188, 287] on label "Good" at bounding box center [201, 280] width 32 height 23
click at [188, 278] on input "Good" at bounding box center [188, 274] width 6 height 10
radio input "true"
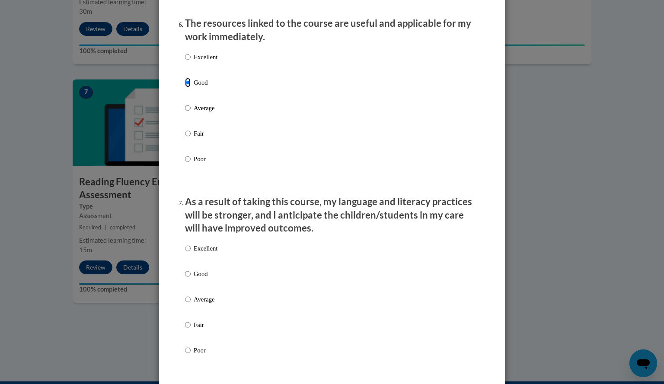
scroll to position [985, 0]
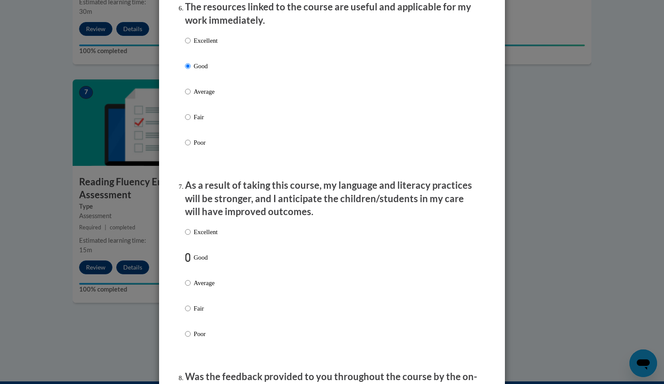
click at [186, 262] on input "Good" at bounding box center [188, 258] width 6 height 10
radio input "true"
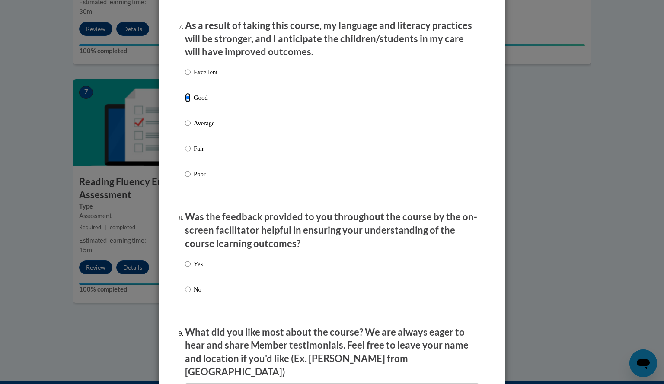
scroll to position [1193, 0]
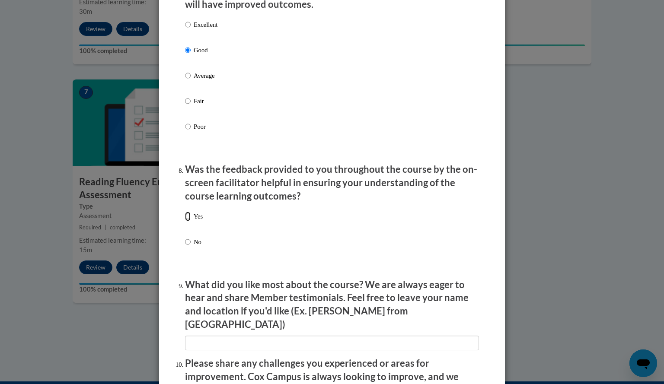
click at [185, 221] on input "Yes" at bounding box center [188, 217] width 6 height 10
radio input "true"
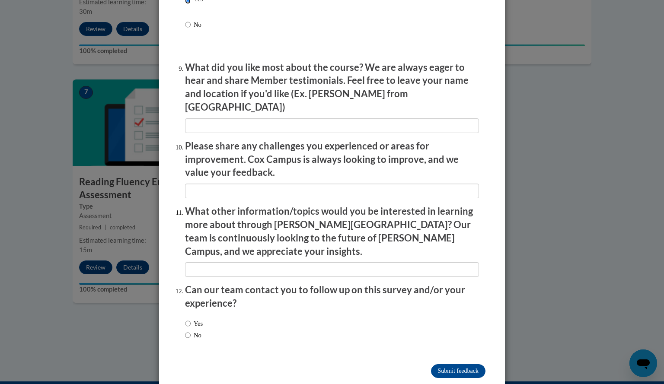
scroll to position [1414, 0]
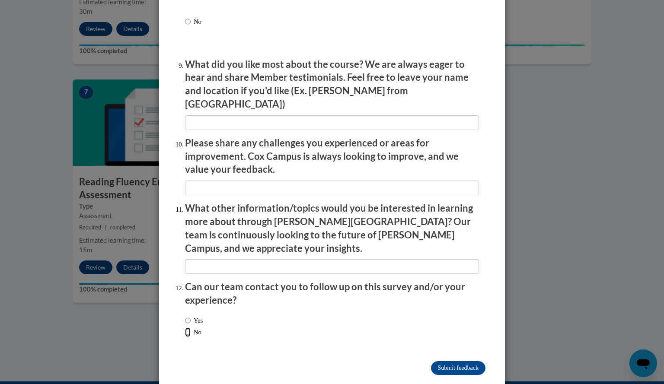
click at [185, 328] on input "No" at bounding box center [188, 333] width 6 height 10
radio input "true"
click at [456, 361] on input "Submit feedback" at bounding box center [458, 368] width 54 height 14
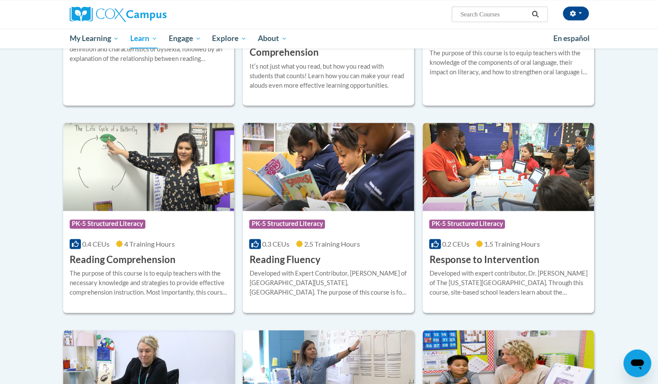
scroll to position [651, 0]
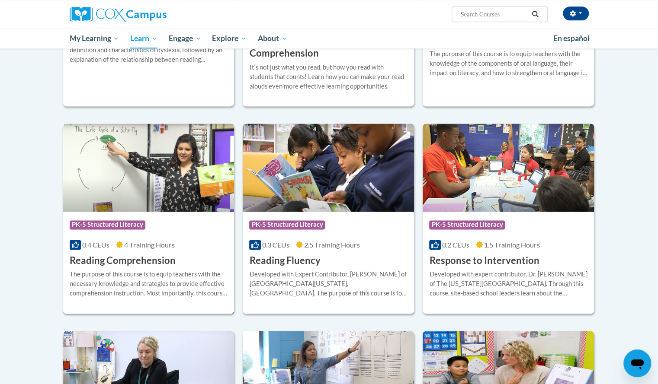
click at [169, 216] on div "Course Category: PK-5 Structured Literacy" at bounding box center [149, 225] width 158 height 19
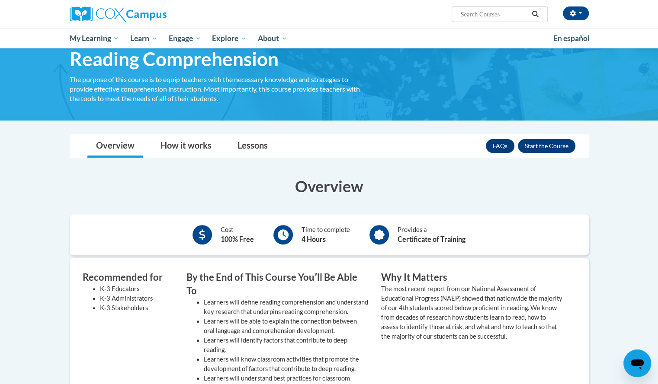
scroll to position [42, 0]
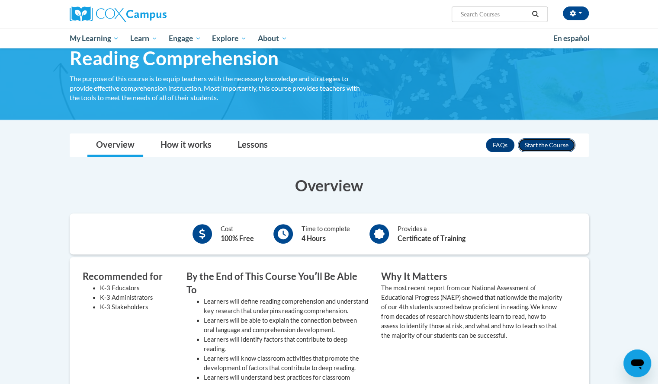
click at [552, 140] on button "Enroll" at bounding box center [547, 145] width 58 height 14
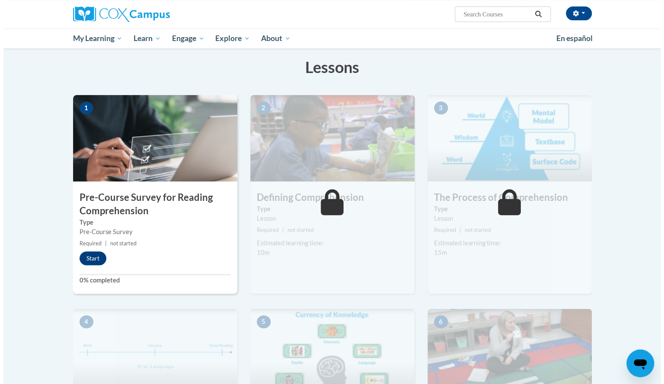
scroll to position [46, 0]
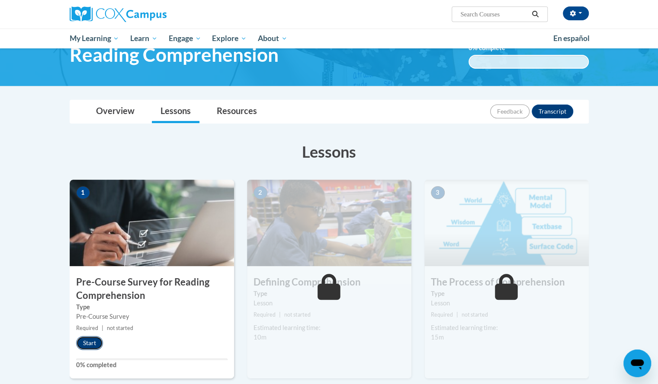
click at [87, 343] on button "Start" at bounding box center [89, 343] width 27 height 14
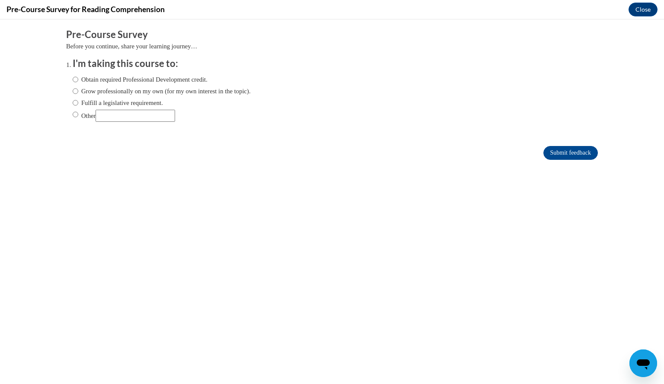
scroll to position [0, 0]
click at [73, 78] on input "Obtain required Professional Development credit." at bounding box center [76, 80] width 6 height 10
radio input "true"
click at [559, 158] on input "Submit feedback" at bounding box center [571, 153] width 54 height 14
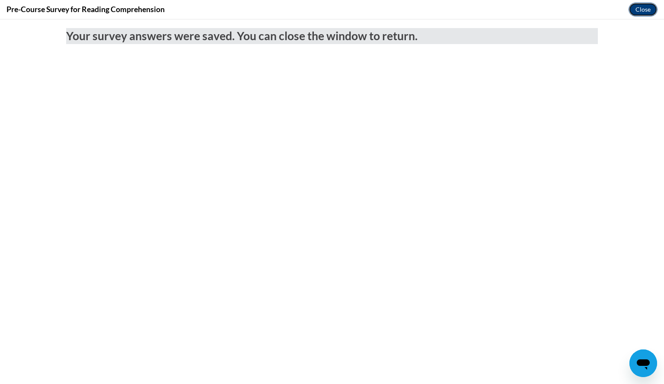
click at [630, 8] on button "Close" at bounding box center [643, 10] width 29 height 14
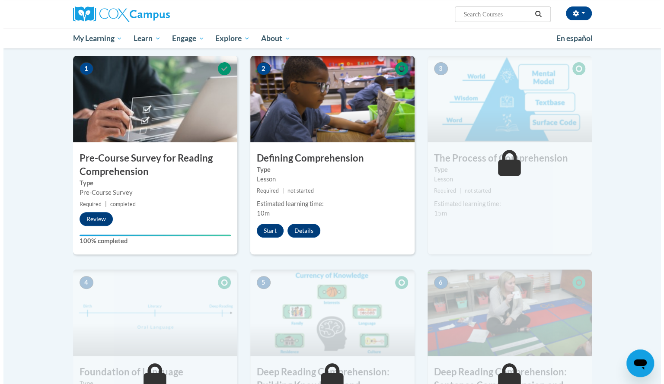
scroll to position [170, 0]
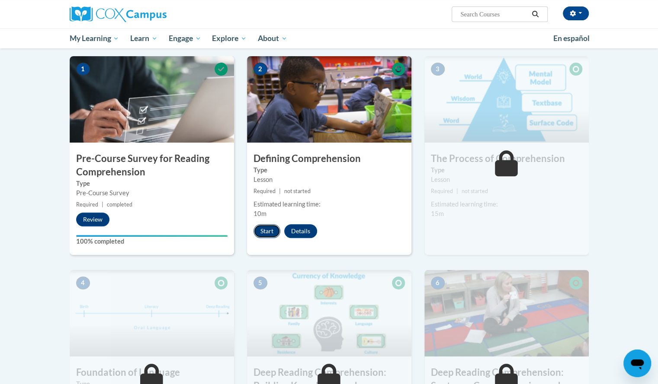
click at [259, 234] on button "Start" at bounding box center [266, 231] width 27 height 14
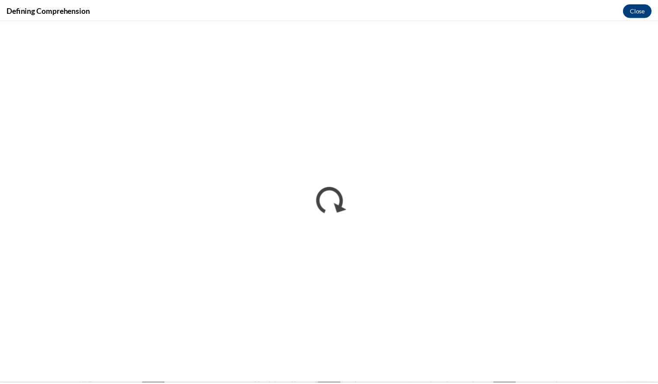
scroll to position [0, 0]
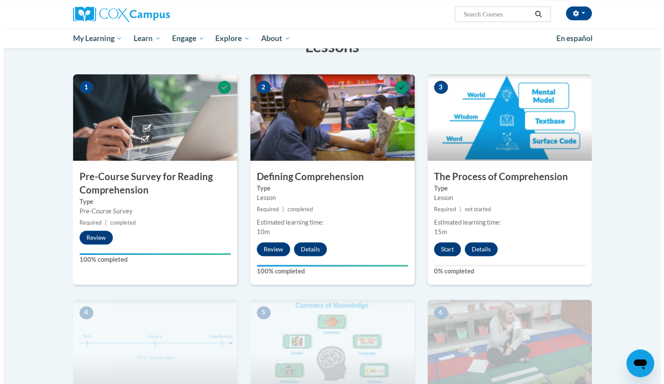
scroll to position [149, 0]
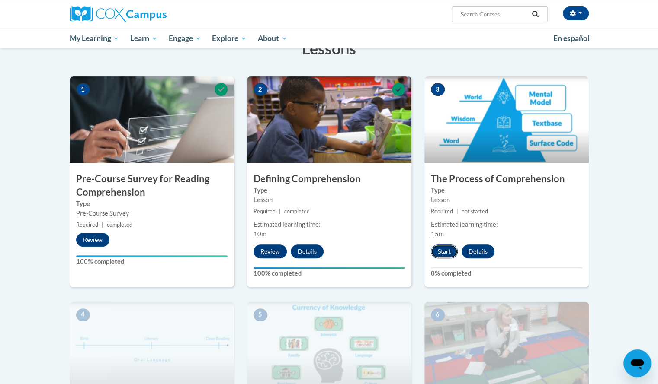
click at [450, 249] on button "Start" at bounding box center [444, 252] width 27 height 14
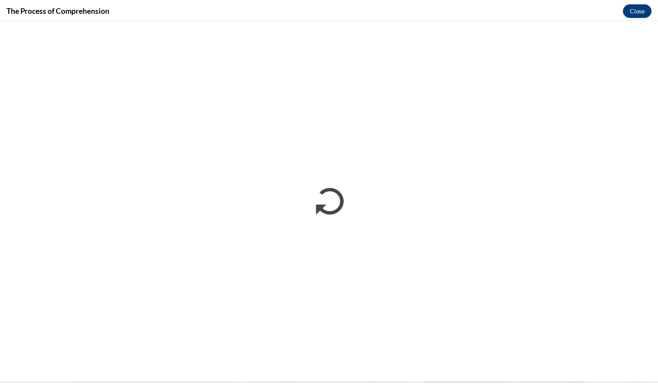
scroll to position [0, 0]
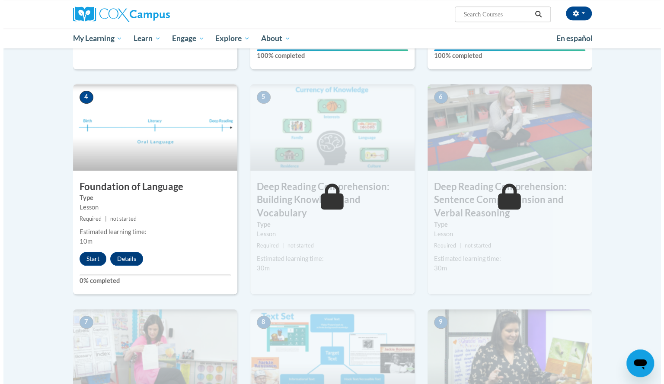
scroll to position [362, 0]
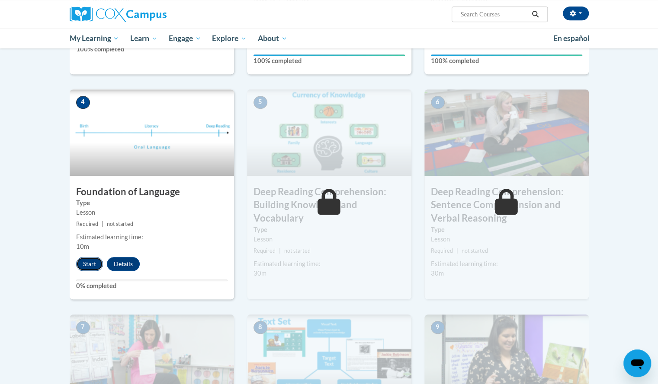
click at [89, 260] on button "Start" at bounding box center [89, 264] width 27 height 14
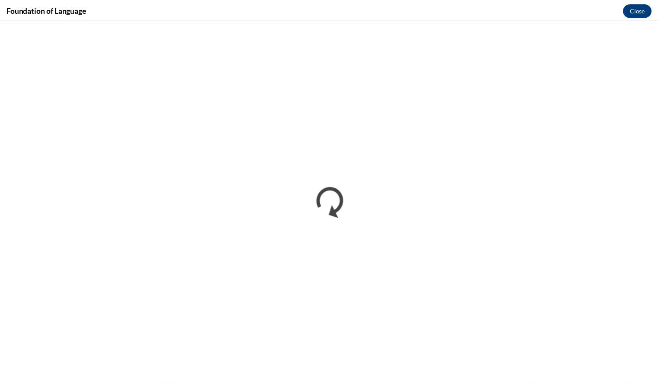
scroll to position [0, 0]
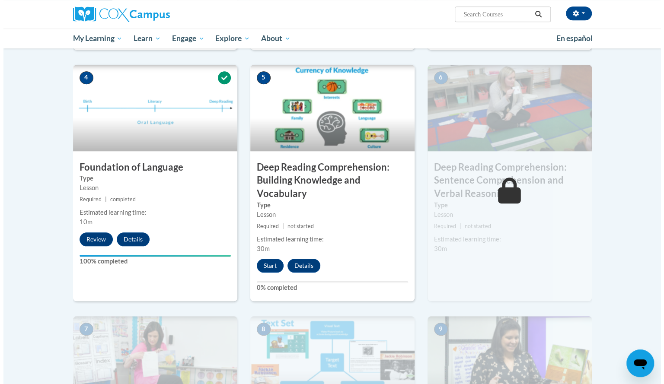
scroll to position [401, 0]
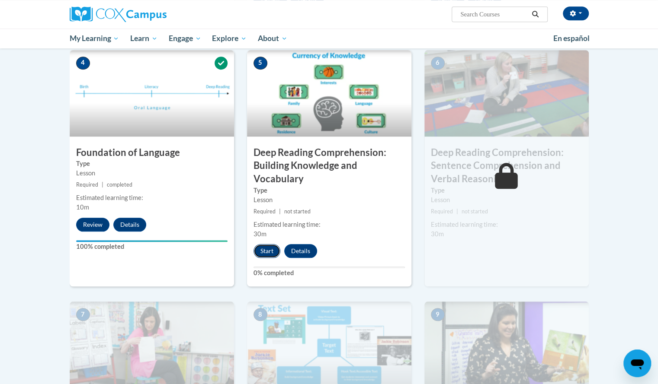
click at [273, 252] on button "Start" at bounding box center [266, 251] width 27 height 14
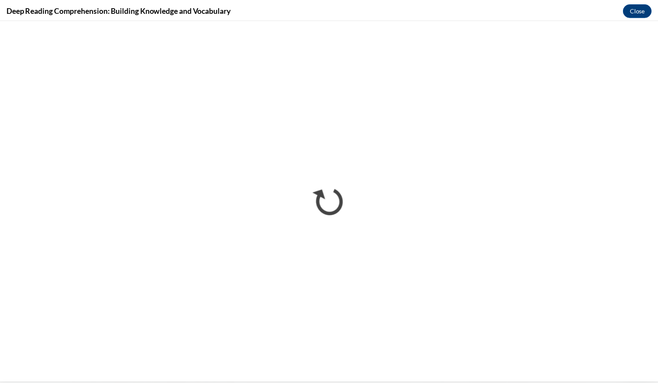
scroll to position [0, 0]
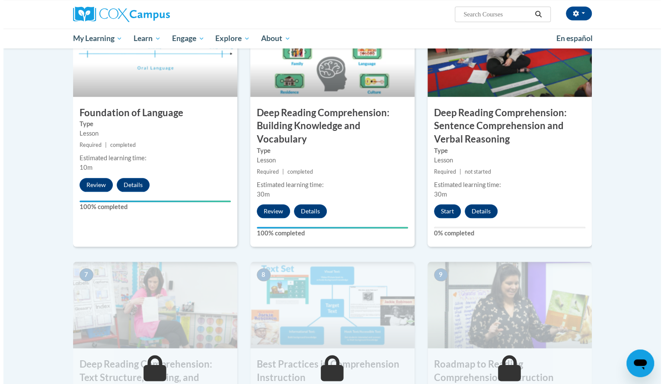
scroll to position [428, 0]
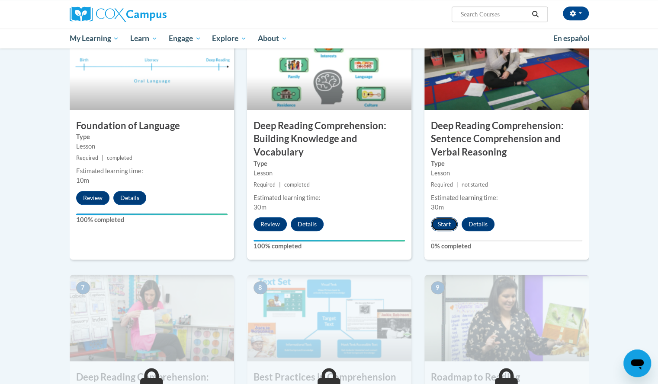
click at [440, 230] on button "Start" at bounding box center [444, 225] width 27 height 14
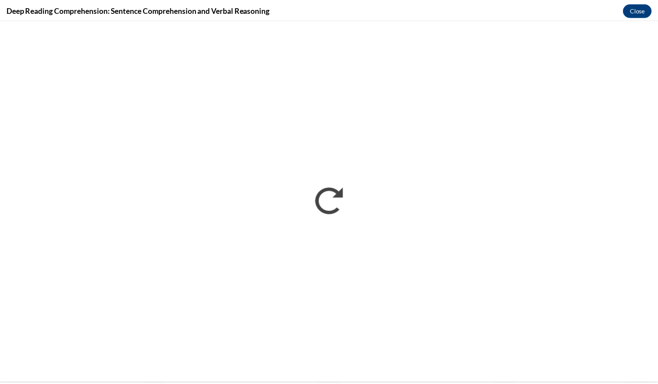
scroll to position [0, 0]
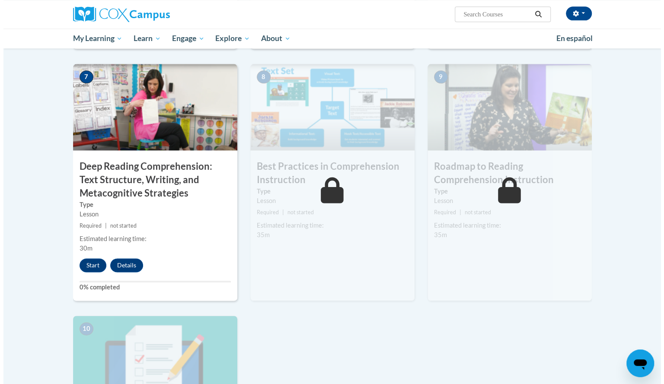
scroll to position [647, 0]
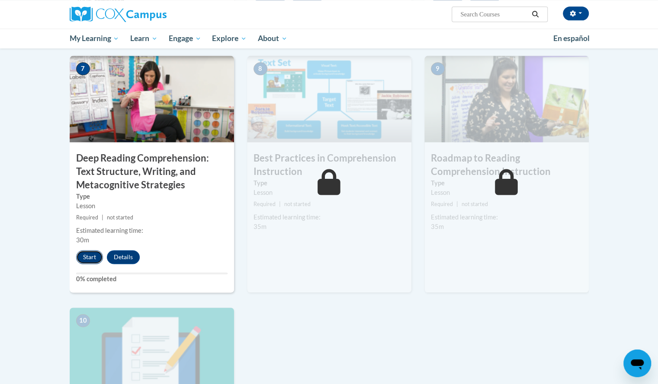
click at [94, 257] on button "Start" at bounding box center [89, 257] width 27 height 14
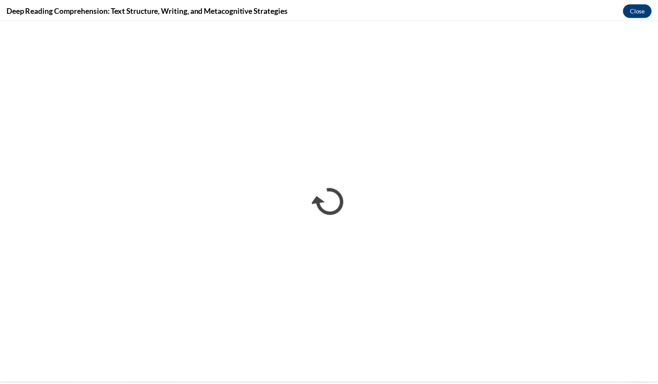
scroll to position [0, 0]
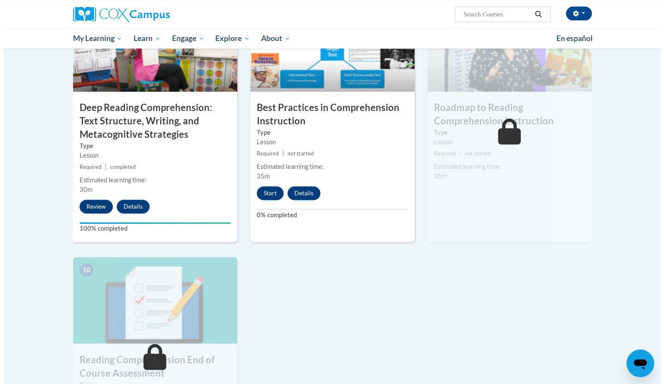
scroll to position [699, 0]
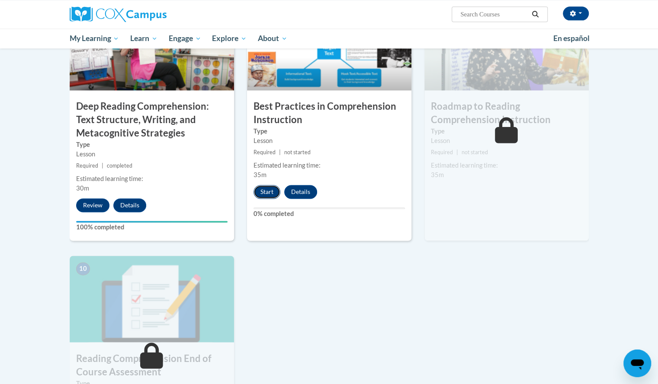
click at [265, 191] on button "Start" at bounding box center [266, 192] width 27 height 14
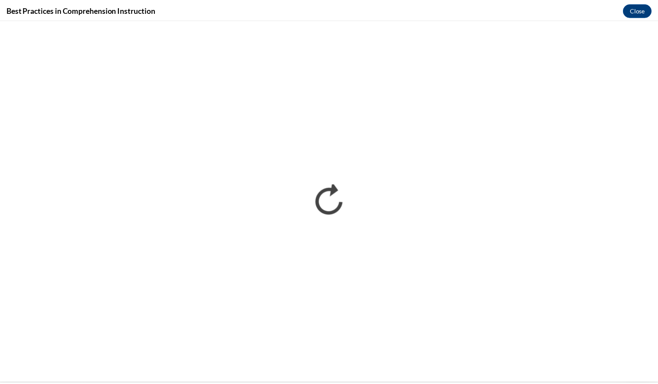
scroll to position [0, 0]
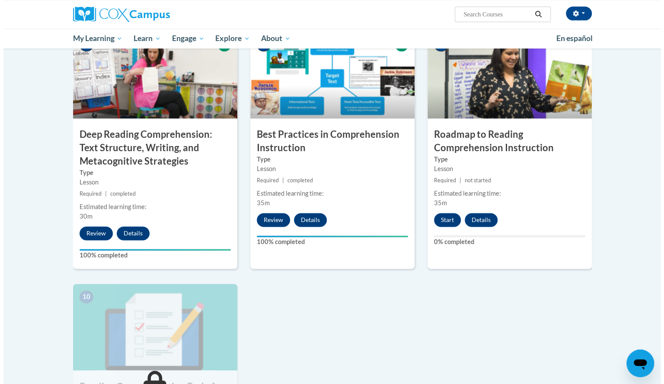
scroll to position [679, 0]
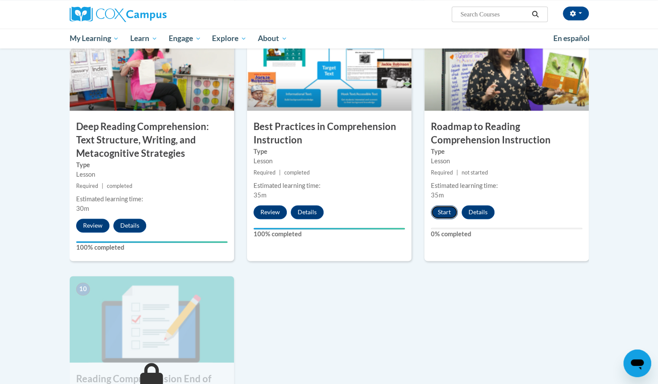
click at [449, 209] on button "Start" at bounding box center [444, 212] width 27 height 14
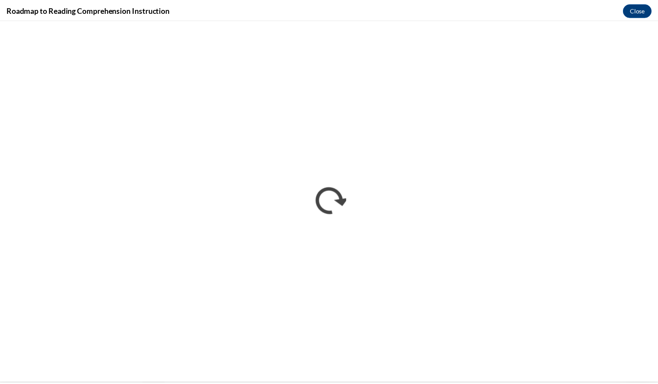
scroll to position [0, 0]
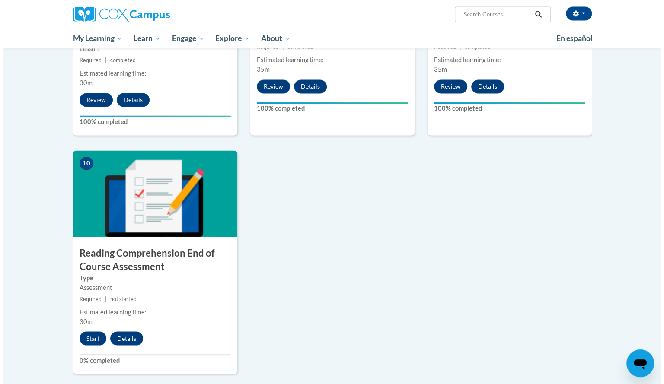
scroll to position [801, 0]
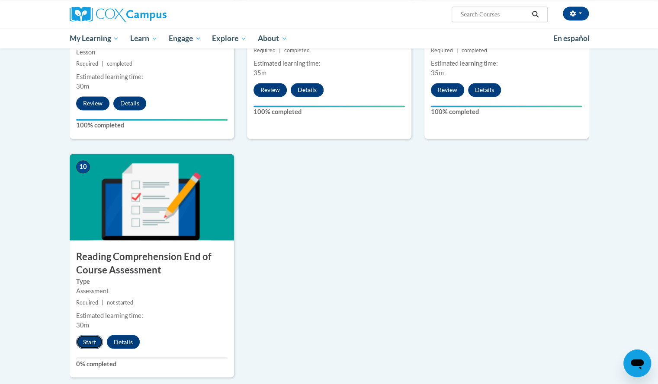
click at [94, 336] on button "Start" at bounding box center [89, 342] width 27 height 14
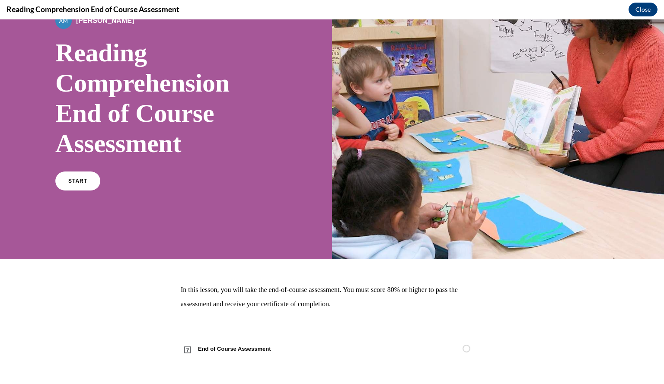
scroll to position [67, 0]
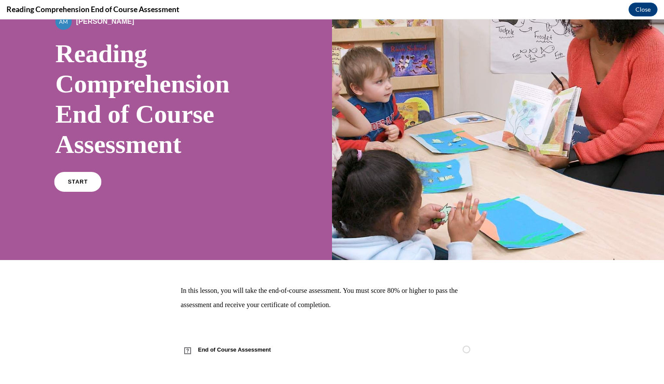
click at [86, 176] on link "START" at bounding box center [77, 182] width 47 height 20
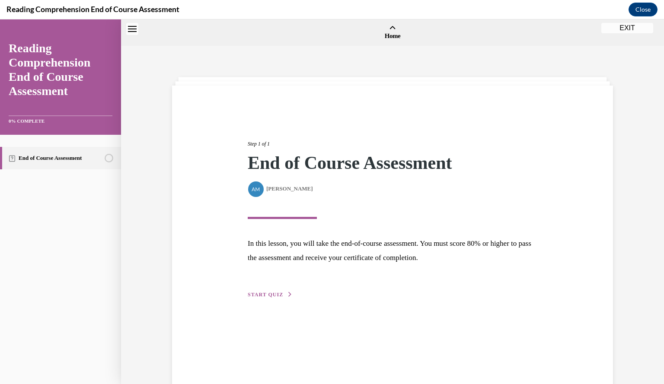
scroll to position [27, 0]
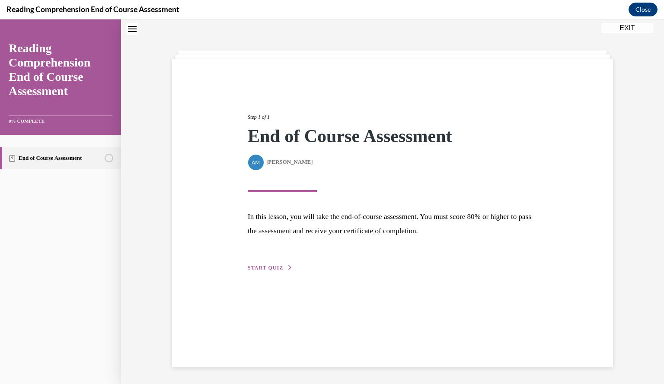
click at [269, 270] on button "START QUIZ" at bounding box center [270, 268] width 45 height 8
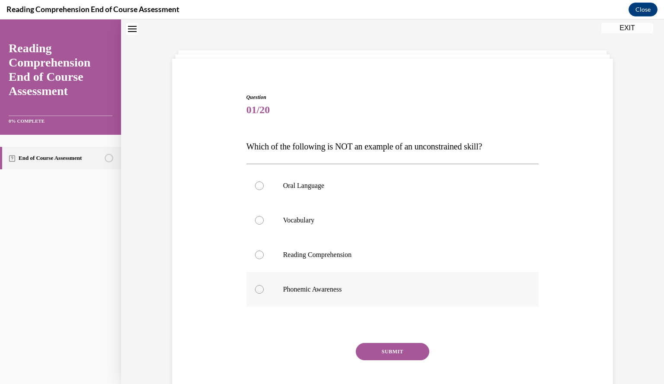
click at [261, 281] on label "Phonemic Awareness" at bounding box center [392, 289] width 293 height 35
click at [261, 285] on input "Phonemic Awareness" at bounding box center [259, 289] width 9 height 9
radio input "true"
click at [363, 350] on button "SUBMIT" at bounding box center [393, 351] width 74 height 17
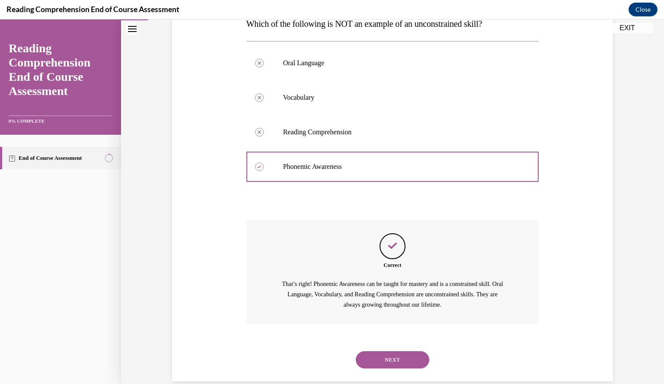
scroll to position [150, 0]
click at [370, 355] on button "NEXT" at bounding box center [393, 359] width 74 height 17
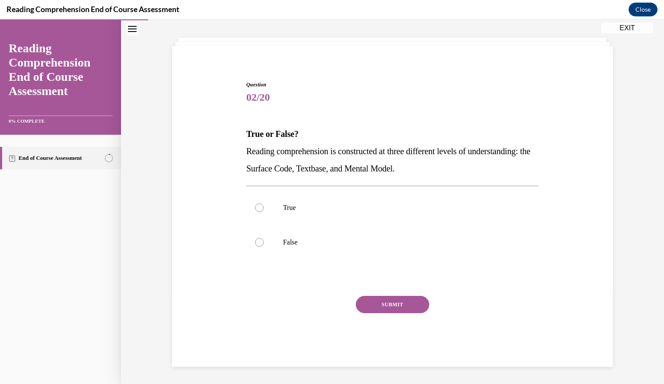
scroll to position [39, 0]
click at [347, 155] on span "Reading comprehension is constructed at three different levels of understanding…" at bounding box center [388, 160] width 284 height 27
click at [369, 201] on label "True" at bounding box center [392, 208] width 293 height 35
click at [264, 204] on input "True" at bounding box center [259, 208] width 9 height 9
radio input "true"
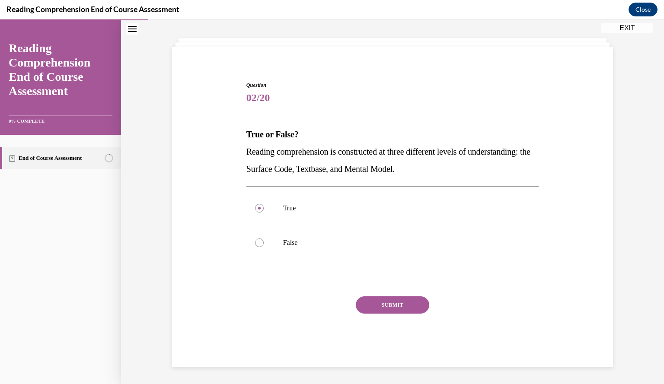
click at [370, 306] on button "SUBMIT" at bounding box center [393, 305] width 74 height 17
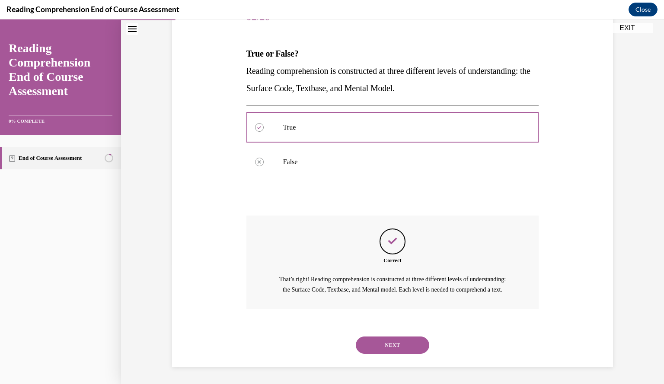
scroll to position [129, 0]
click at [382, 346] on button "NEXT" at bounding box center [393, 345] width 74 height 17
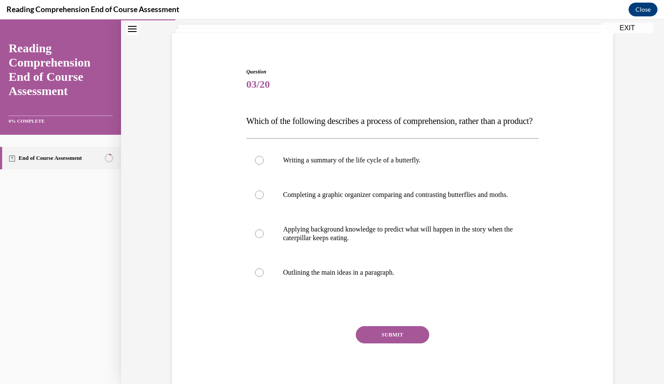
scroll to position [64, 0]
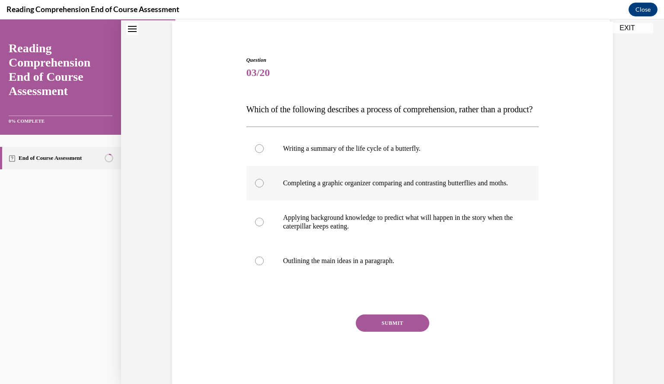
click at [318, 188] on p "Completing a graphic organizer comparing and contrasting butterflies and moths." at bounding box center [400, 183] width 234 height 9
click at [264, 188] on input "Completing a graphic organizer comparing and contrasting butterflies and moths." at bounding box center [259, 183] width 9 height 9
radio input "true"
click at [347, 231] on p "Applying background knowledge to predict what will happen in the story when the…" at bounding box center [400, 222] width 234 height 17
click at [264, 227] on input "Applying background knowledge to predict what will happen in the story when the…" at bounding box center [259, 222] width 9 height 9
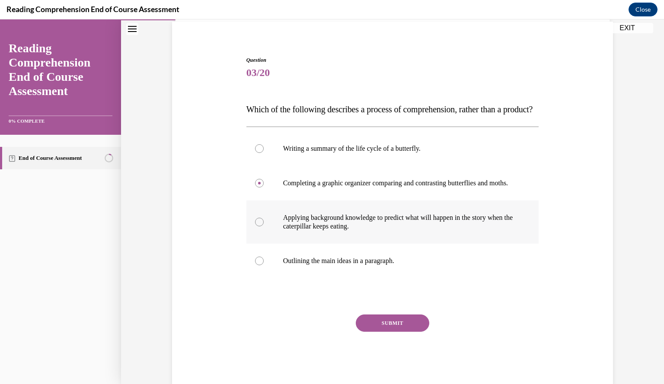
radio input "true"
click at [377, 332] on button "SUBMIT" at bounding box center [393, 323] width 74 height 17
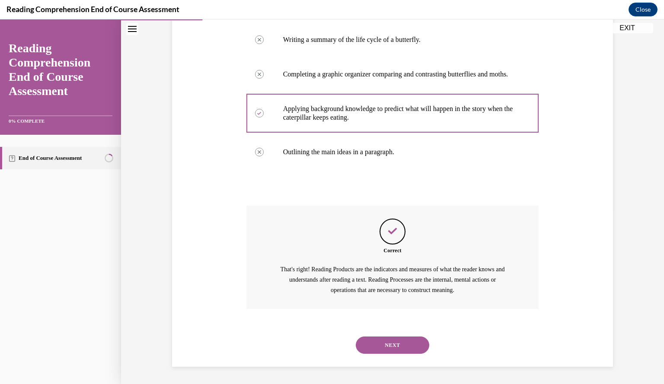
scroll to position [198, 0]
click at [381, 348] on button "NEXT" at bounding box center [393, 345] width 74 height 17
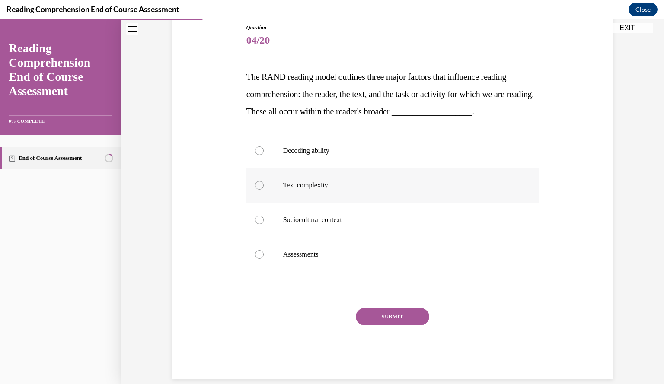
click at [363, 194] on label "Text complexity" at bounding box center [392, 185] width 293 height 35
click at [264, 190] on input "Text complexity" at bounding box center [259, 185] width 9 height 9
radio input "true"
click at [382, 320] on button "SUBMIT" at bounding box center [393, 316] width 74 height 17
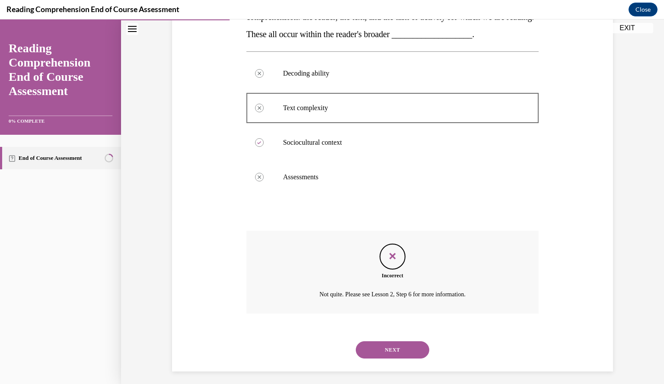
scroll to position [178, 0]
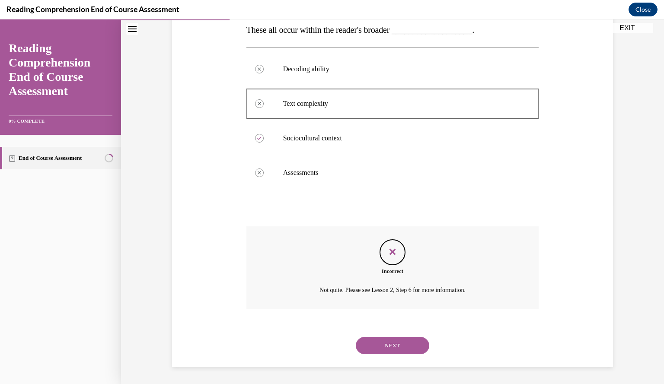
click at [384, 342] on button "NEXT" at bounding box center [393, 345] width 74 height 17
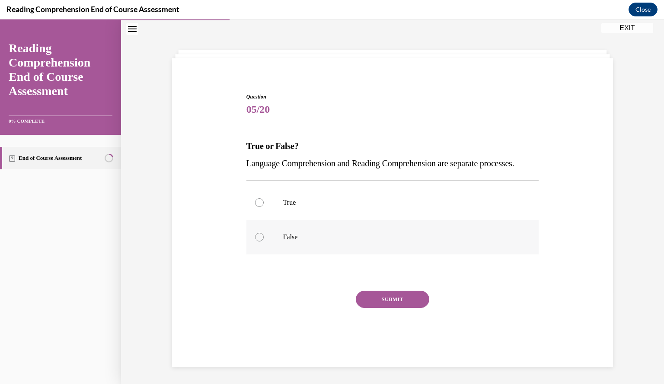
click at [341, 230] on label "False" at bounding box center [392, 237] width 293 height 35
click at [264, 233] on input "False" at bounding box center [259, 237] width 9 height 9
radio input "true"
click at [357, 307] on button "SUBMIT" at bounding box center [393, 299] width 74 height 17
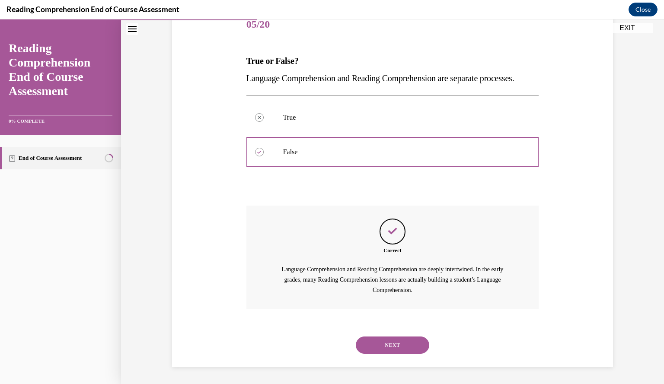
scroll to position [129, 0]
click at [361, 355] on div "NEXT" at bounding box center [392, 345] width 293 height 35
click at [362, 351] on button "NEXT" at bounding box center [393, 345] width 74 height 17
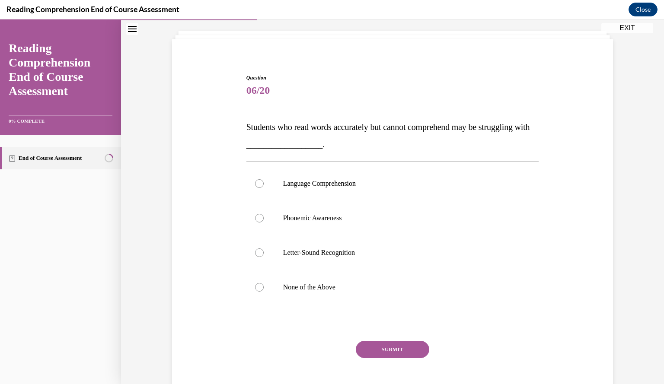
scroll to position [58, 0]
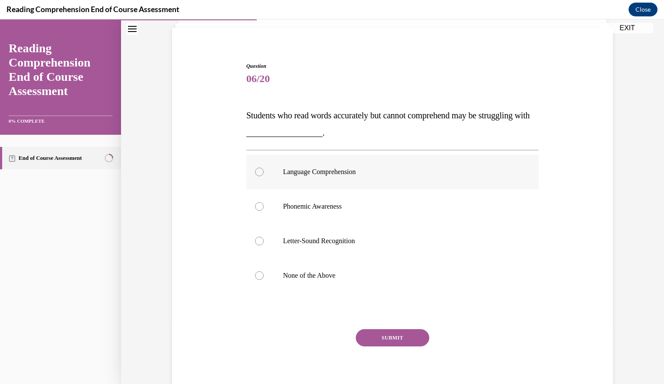
click at [363, 179] on label "Language Comprehension" at bounding box center [392, 172] width 293 height 35
click at [264, 176] on input "Language Comprehension" at bounding box center [259, 172] width 9 height 9
radio input "true"
click at [366, 340] on button "SUBMIT" at bounding box center [393, 337] width 74 height 17
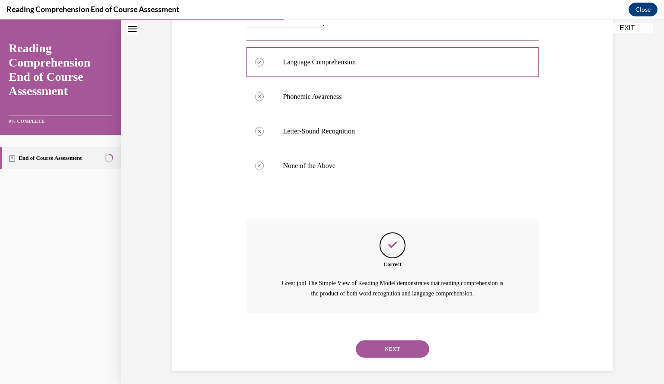
scroll to position [171, 0]
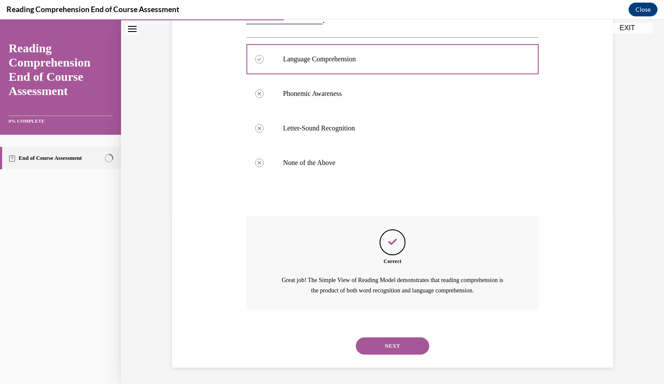
click at [366, 340] on button "NEXT" at bounding box center [393, 346] width 74 height 17
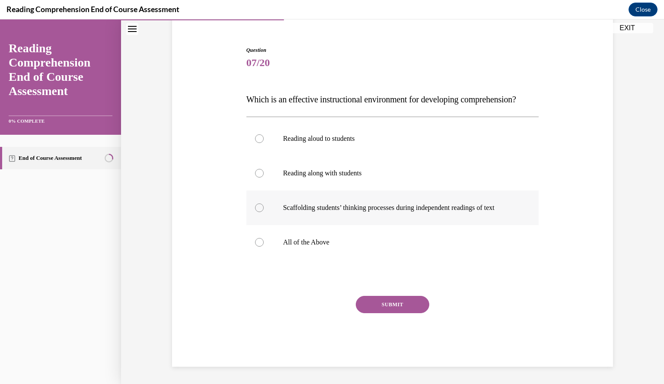
click at [339, 201] on label "Scaffolding students’ thinking processes during independent readings of text" at bounding box center [392, 208] width 293 height 35
click at [264, 204] on input "Scaffolding students’ thinking processes during independent readings of text" at bounding box center [259, 208] width 9 height 9
radio input "true"
click at [339, 237] on label "All of the Above" at bounding box center [392, 242] width 293 height 35
click at [264, 238] on input "All of the Above" at bounding box center [259, 242] width 9 height 9
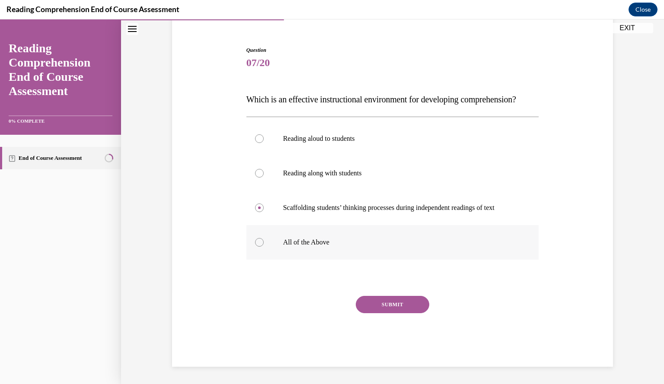
radio input "true"
click at [370, 299] on button "SUBMIT" at bounding box center [393, 304] width 74 height 17
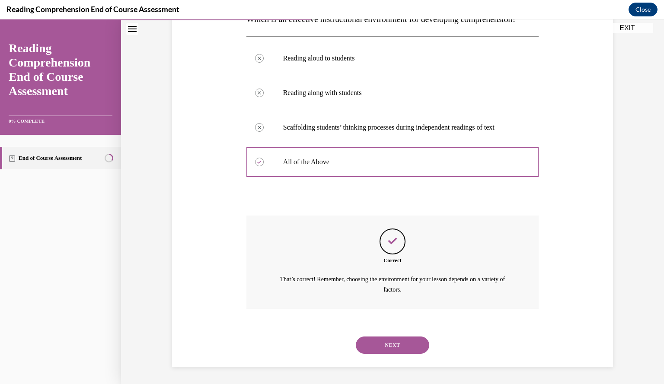
scroll to position [171, 0]
click at [376, 341] on button "NEXT" at bounding box center [393, 345] width 74 height 17
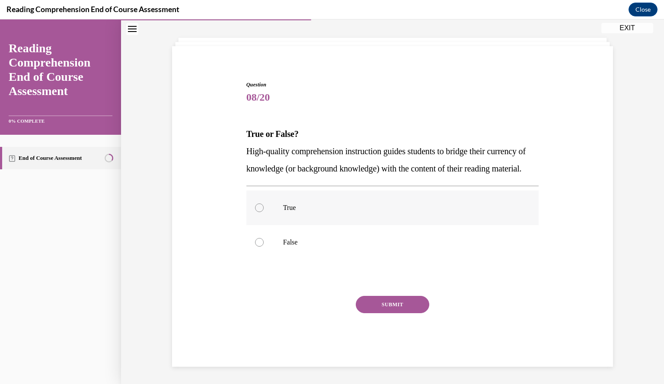
click at [375, 222] on label "True" at bounding box center [392, 208] width 293 height 35
click at [264, 212] on input "True" at bounding box center [259, 208] width 9 height 9
radio input "true"
click at [392, 305] on button "SUBMIT" at bounding box center [393, 304] width 74 height 17
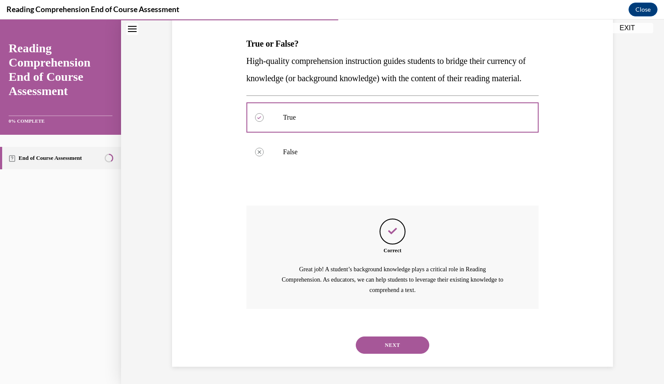
scroll to position [147, 0]
click at [387, 344] on button "NEXT" at bounding box center [393, 345] width 74 height 17
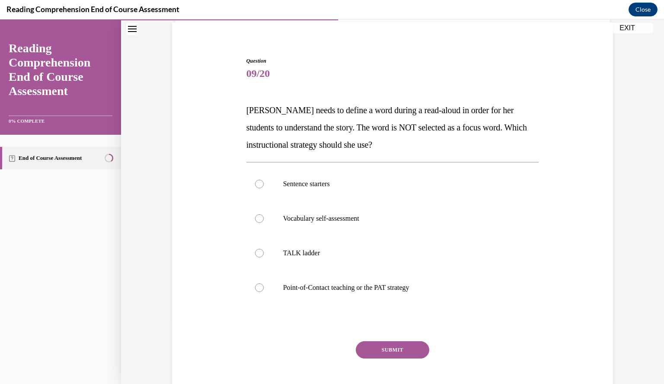
scroll to position [64, 0]
click at [353, 281] on label "Point-of-Contact teaching or the PAT strategy" at bounding box center [392, 287] width 293 height 35
click at [264, 283] on input "Point-of-Contact teaching or the PAT strategy" at bounding box center [259, 287] width 9 height 9
radio input "true"
click at [393, 349] on button "SUBMIT" at bounding box center [393, 349] width 74 height 17
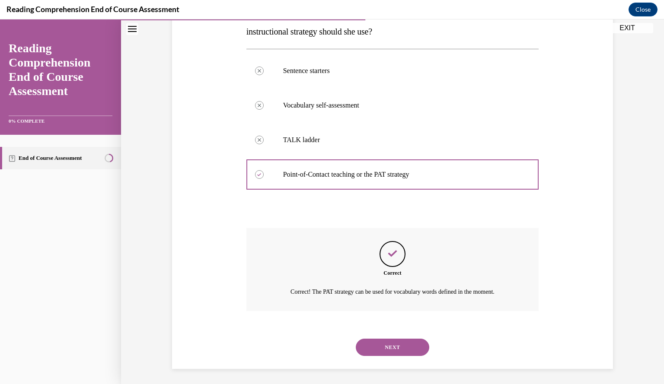
scroll to position [178, 0]
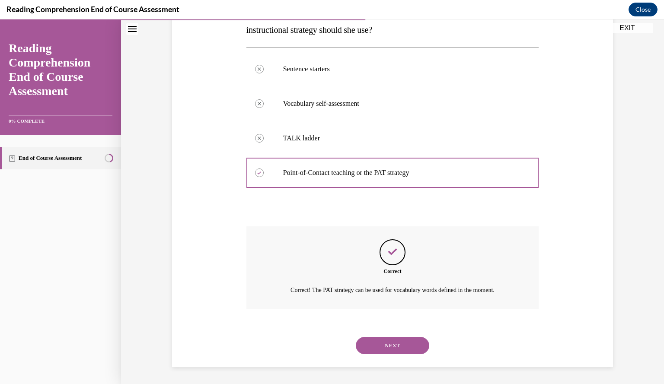
click at [393, 349] on button "NEXT" at bounding box center [393, 345] width 74 height 17
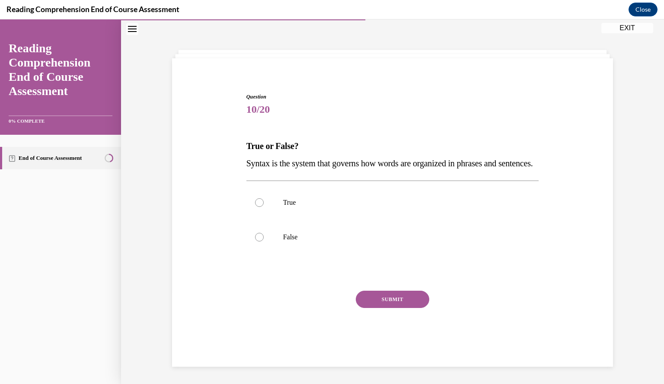
scroll to position [39, 0]
click at [360, 265] on div "Question 10/20 True or False? Syntax is the system that governs how words are o…" at bounding box center [392, 227] width 293 height 269
click at [345, 214] on label "True" at bounding box center [392, 203] width 293 height 35
click at [264, 207] on input "True" at bounding box center [259, 202] width 9 height 9
radio input "true"
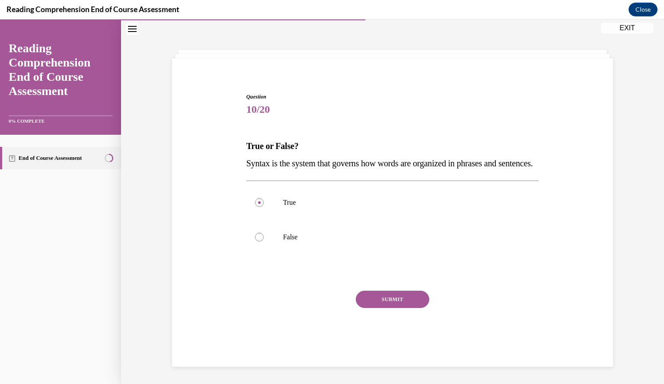
click at [367, 306] on button "SUBMIT" at bounding box center [393, 299] width 74 height 17
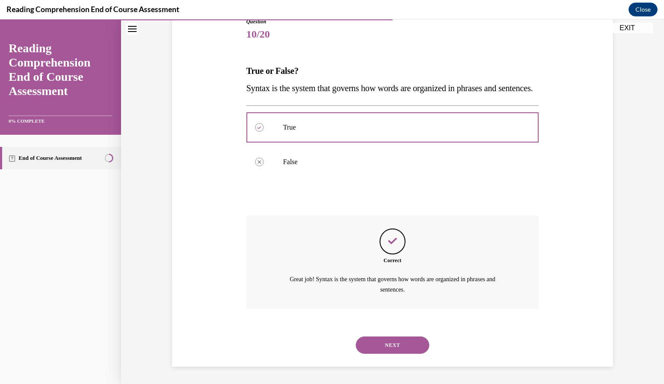
scroll to position [119, 0]
click at [384, 350] on button "NEXT" at bounding box center [393, 345] width 74 height 17
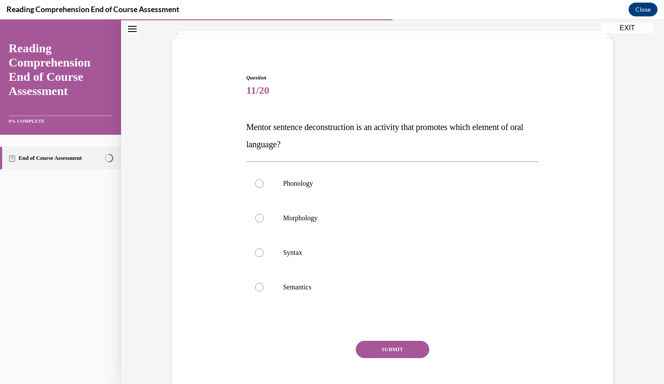
scroll to position [58, 0]
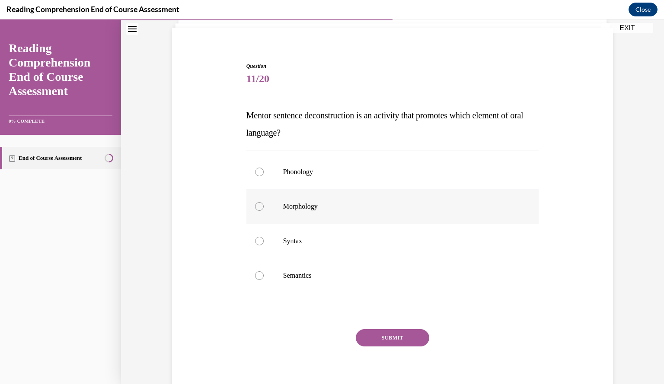
click at [368, 210] on p "Morphology" at bounding box center [400, 206] width 234 height 9
click at [264, 210] on input "Morphology" at bounding box center [259, 206] width 9 height 9
radio input "true"
click at [393, 343] on button "SUBMIT" at bounding box center [393, 337] width 74 height 17
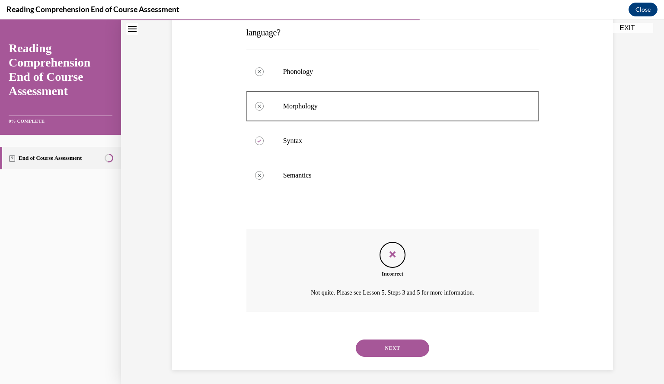
scroll to position [161, 0]
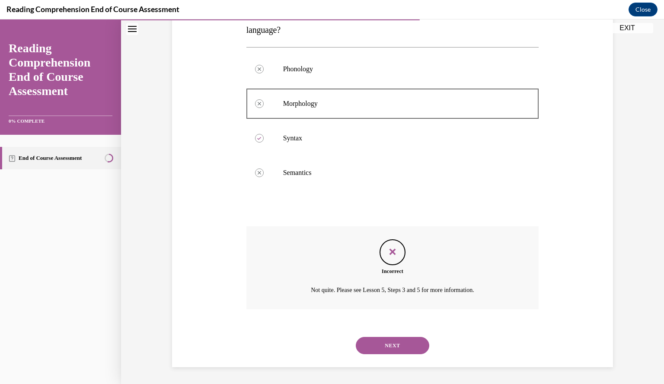
click at [390, 349] on button "NEXT" at bounding box center [393, 345] width 74 height 17
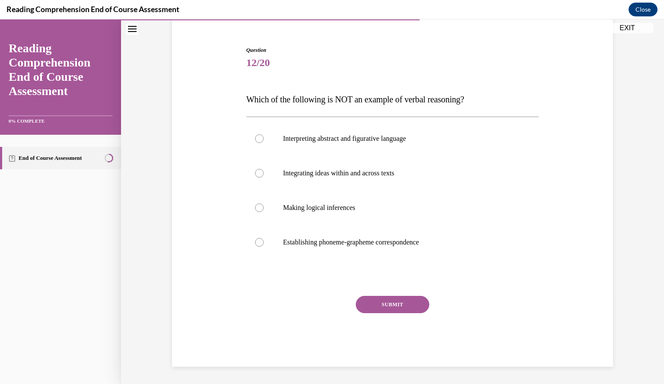
scroll to position [74, 0]
click at [379, 242] on p "Establishing phoneme-grapheme correspondence" at bounding box center [400, 243] width 234 height 9
click at [264, 242] on input "Establishing phoneme-grapheme correspondence" at bounding box center [259, 243] width 9 height 9
radio input "true"
click at [387, 301] on button "SUBMIT" at bounding box center [393, 305] width 74 height 17
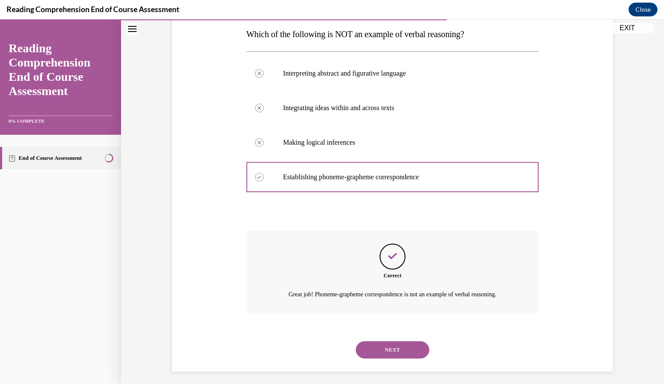
scroll to position [144, 0]
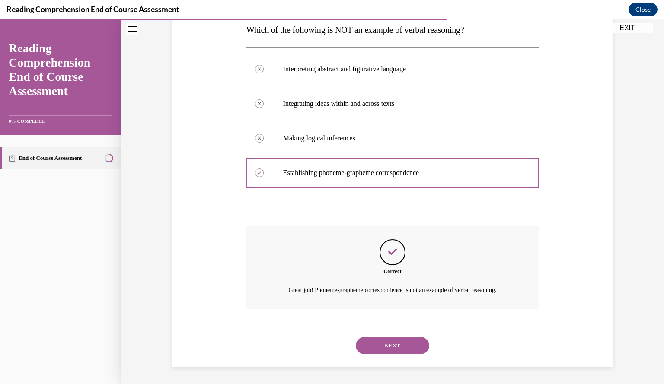
click at [380, 336] on div "NEXT" at bounding box center [392, 346] width 293 height 35
click at [379, 342] on button "NEXT" at bounding box center [393, 345] width 74 height 17
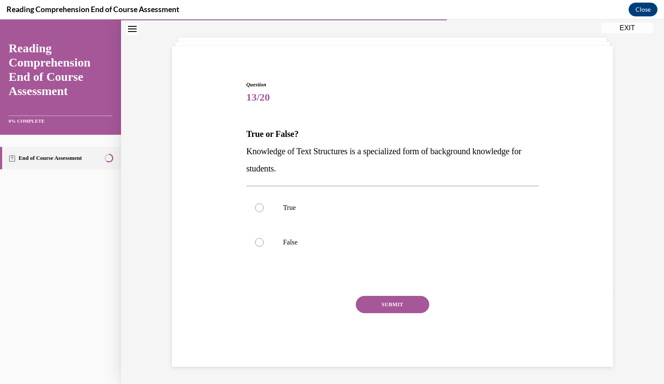
scroll to position [39, 0]
click at [391, 198] on label "True" at bounding box center [392, 208] width 293 height 35
click at [264, 204] on input "True" at bounding box center [259, 208] width 9 height 9
radio input "true"
click at [388, 305] on button "SUBMIT" at bounding box center [393, 305] width 74 height 17
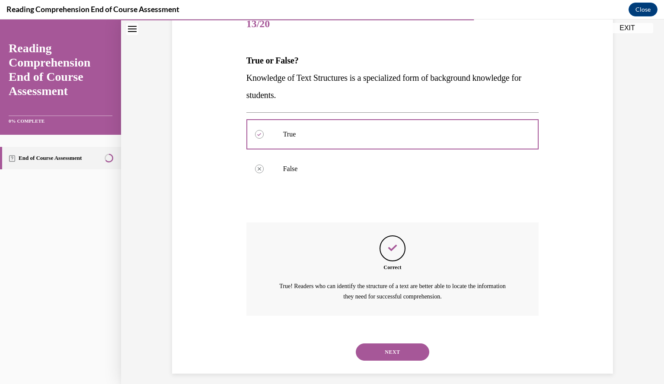
scroll to position [119, 0]
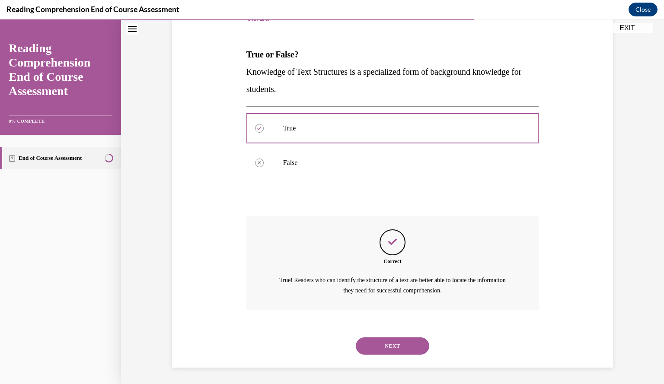
click at [387, 343] on button "NEXT" at bounding box center [393, 346] width 74 height 17
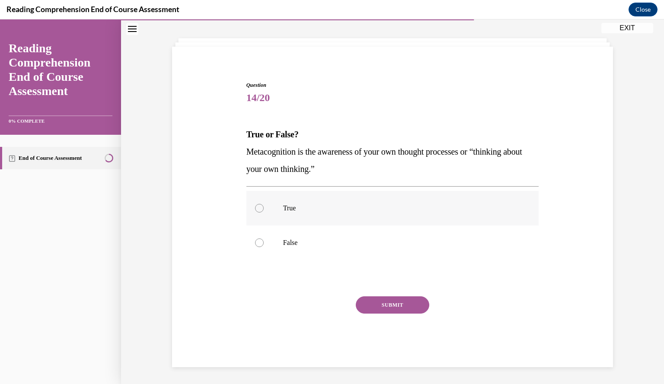
click at [391, 201] on label "True" at bounding box center [392, 208] width 293 height 35
click at [264, 204] on input "True" at bounding box center [259, 208] width 9 height 9
radio input "true"
click at [394, 304] on button "SUBMIT" at bounding box center [393, 305] width 74 height 17
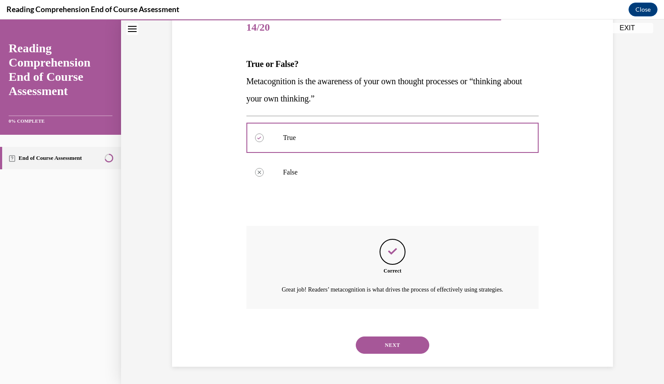
scroll to position [119, 0]
click at [389, 345] on button "NEXT" at bounding box center [393, 345] width 74 height 17
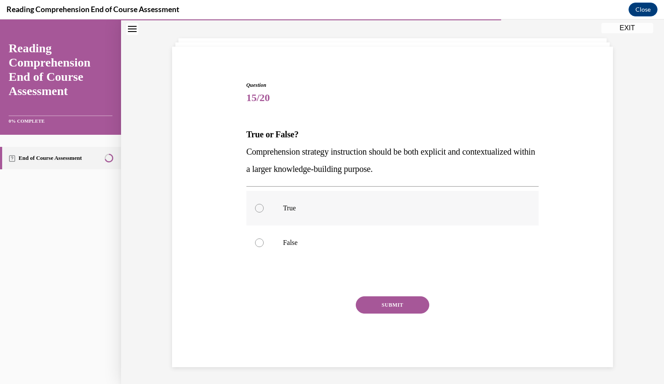
click at [343, 211] on p "True" at bounding box center [400, 208] width 234 height 9
click at [264, 211] on input "True" at bounding box center [259, 208] width 9 height 9
radio input "true"
click at [368, 297] on button "SUBMIT" at bounding box center [393, 305] width 74 height 17
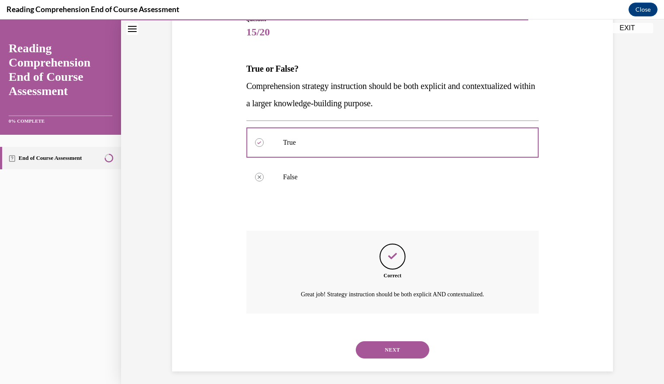
scroll to position [109, 0]
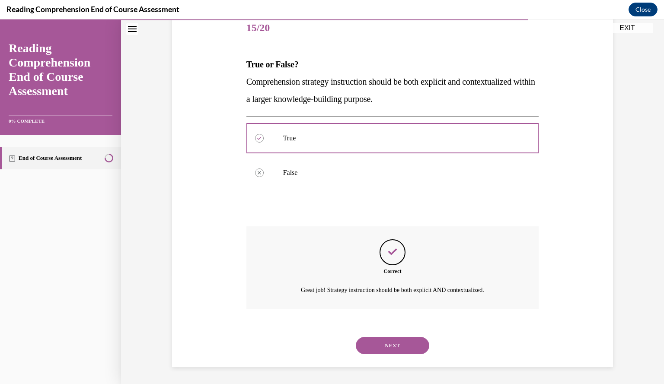
click at [366, 352] on button "NEXT" at bounding box center [393, 345] width 74 height 17
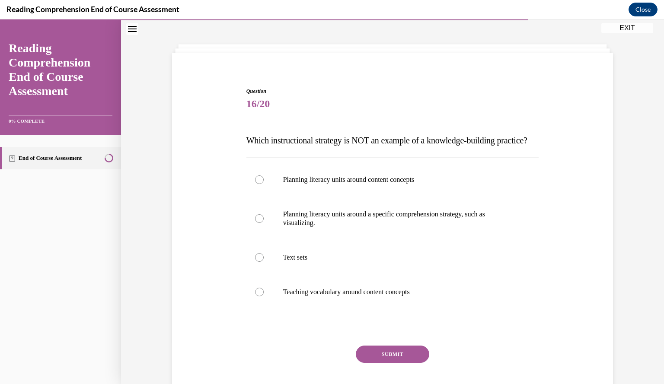
scroll to position [45, 0]
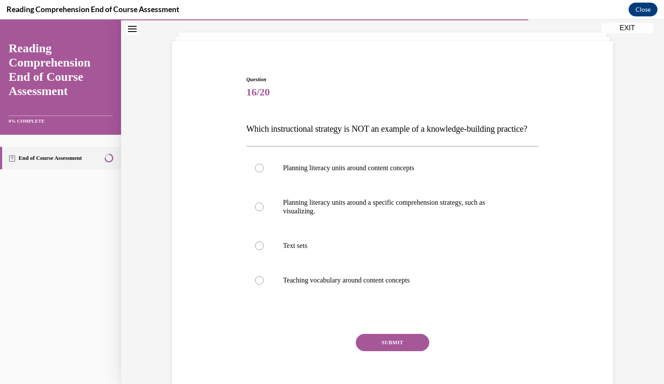
click at [380, 157] on div "Question 16/20 Which instructional strategy is NOT an example of a knowledge-bu…" at bounding box center [392, 240] width 293 height 329
click at [379, 175] on label "Planning literacy units around content concepts" at bounding box center [392, 168] width 293 height 35
click at [264, 173] on input "Planning literacy units around content concepts" at bounding box center [259, 168] width 9 height 9
radio input "true"
click at [381, 352] on button "SUBMIT" at bounding box center [393, 342] width 74 height 17
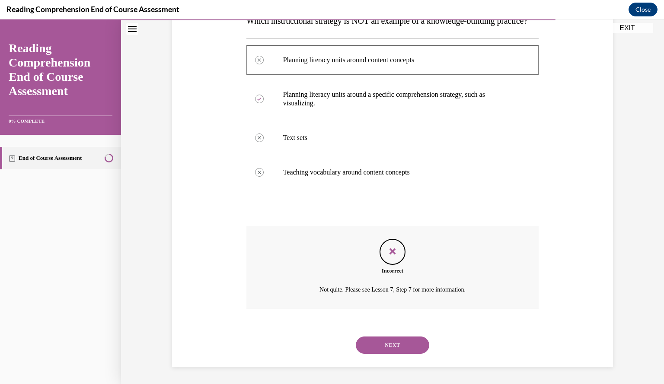
scroll to position [170, 0]
click at [388, 335] on div "NEXT" at bounding box center [392, 345] width 293 height 35
click at [389, 339] on button "NEXT" at bounding box center [393, 345] width 74 height 17
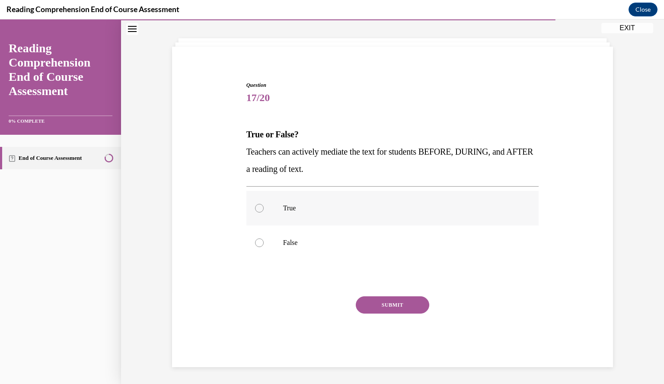
click at [349, 202] on label "True" at bounding box center [392, 208] width 293 height 35
click at [264, 204] on input "True" at bounding box center [259, 208] width 9 height 9
radio input "true"
click at [374, 300] on button "SUBMIT" at bounding box center [393, 305] width 74 height 17
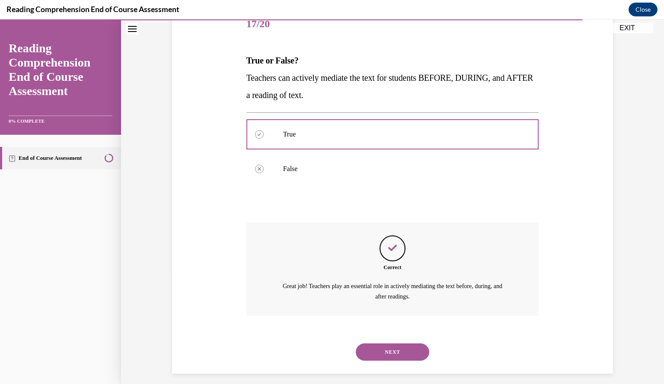
scroll to position [119, 0]
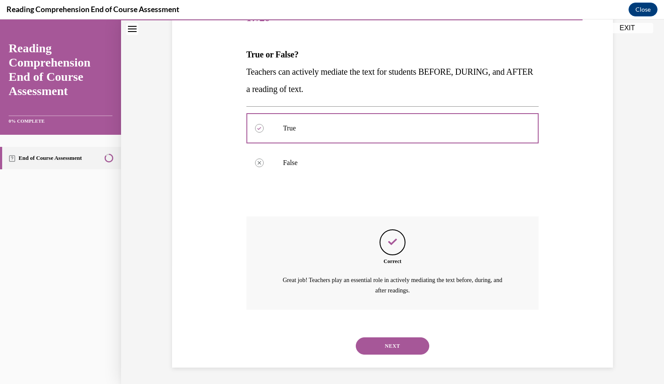
click at [377, 351] on button "NEXT" at bounding box center [393, 346] width 74 height 17
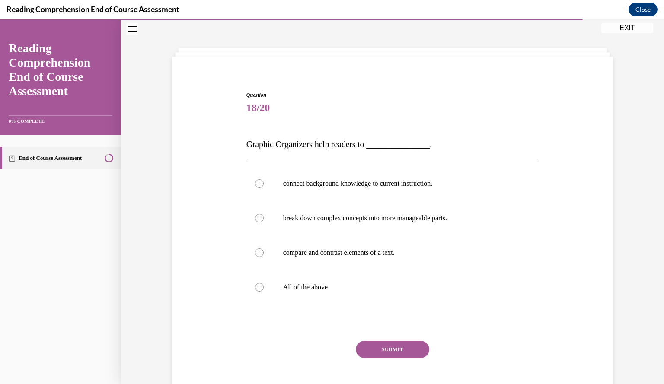
scroll to position [41, 0]
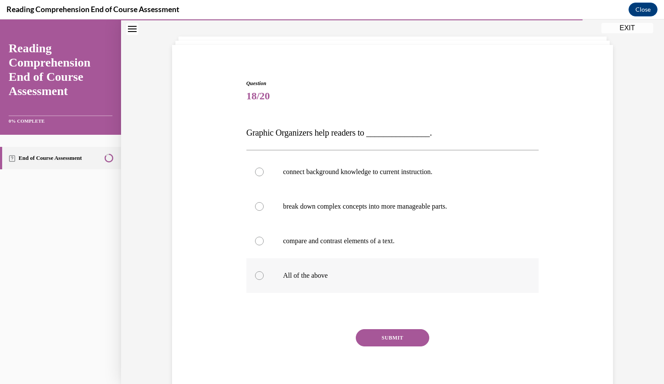
click at [343, 269] on label "All of the above" at bounding box center [392, 276] width 293 height 35
click at [264, 272] on input "All of the above" at bounding box center [259, 276] width 9 height 9
radio input "true"
click at [365, 334] on button "SUBMIT" at bounding box center [393, 337] width 74 height 17
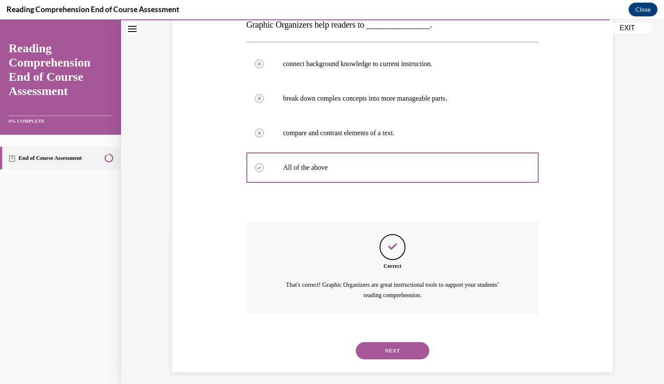
scroll to position [154, 0]
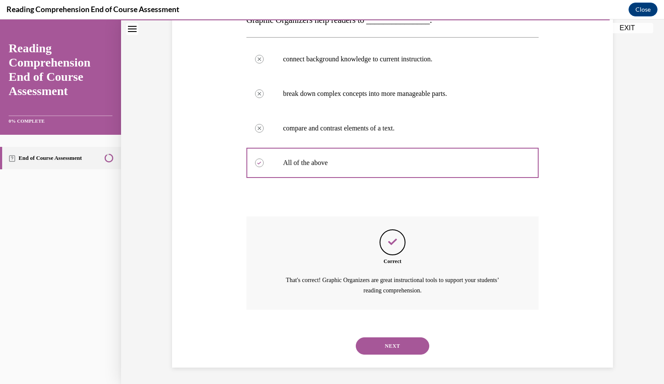
click at [368, 339] on button "NEXT" at bounding box center [393, 346] width 74 height 17
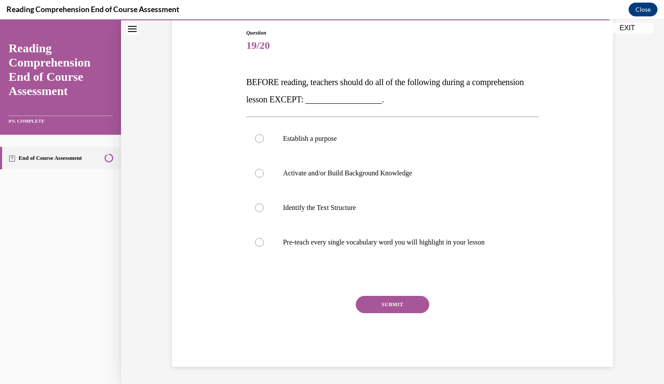
scroll to position [91, 0]
click at [388, 253] on label "Pre-teach every single vocabulary word you will highlight in your lesson" at bounding box center [392, 243] width 293 height 35
click at [264, 247] on input "Pre-teach every single vocabulary word you will highlight in your lesson" at bounding box center [259, 243] width 9 height 9
radio input "true"
click at [384, 307] on button "SUBMIT" at bounding box center [393, 305] width 74 height 17
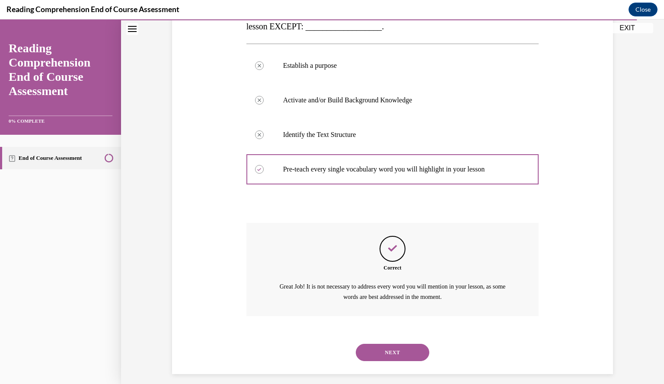
scroll to position [171, 0]
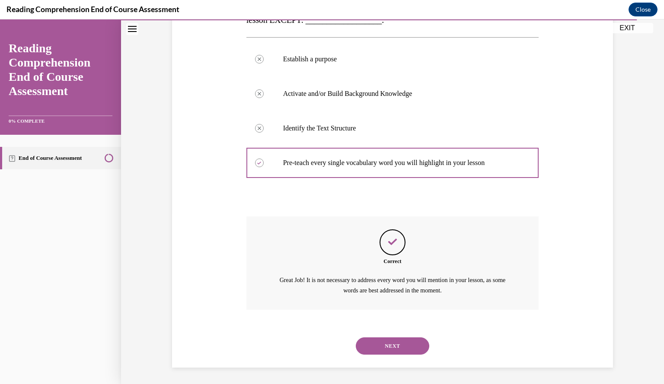
click at [381, 341] on button "NEXT" at bounding box center [393, 346] width 74 height 17
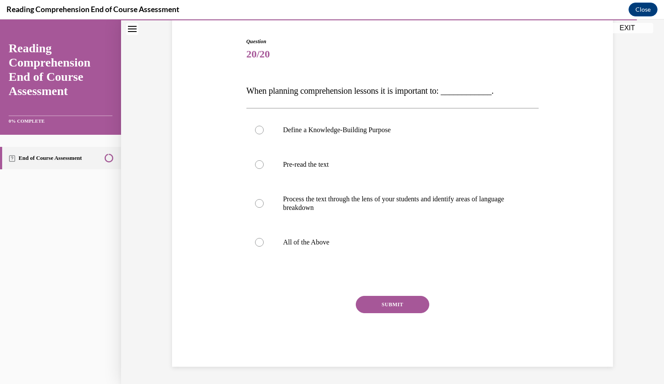
scroll to position [82, 0]
click at [384, 253] on label "All of the Above" at bounding box center [392, 243] width 293 height 35
click at [264, 247] on input "All of the Above" at bounding box center [259, 243] width 9 height 9
radio input "true"
click at [378, 307] on button "SUBMIT" at bounding box center [393, 305] width 74 height 17
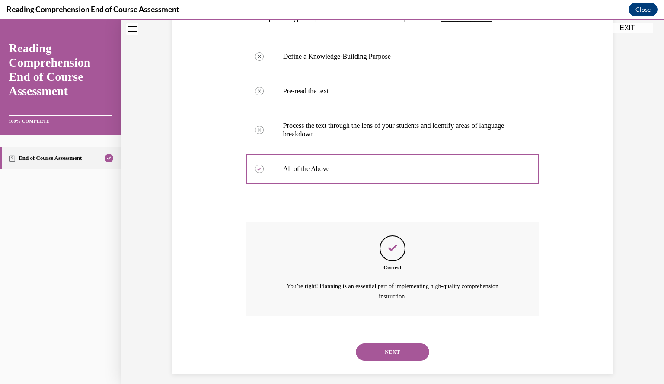
scroll to position [162, 0]
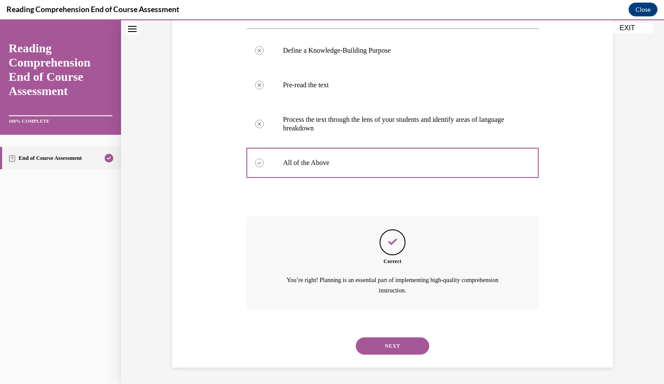
click at [385, 341] on button "NEXT" at bounding box center [393, 346] width 74 height 17
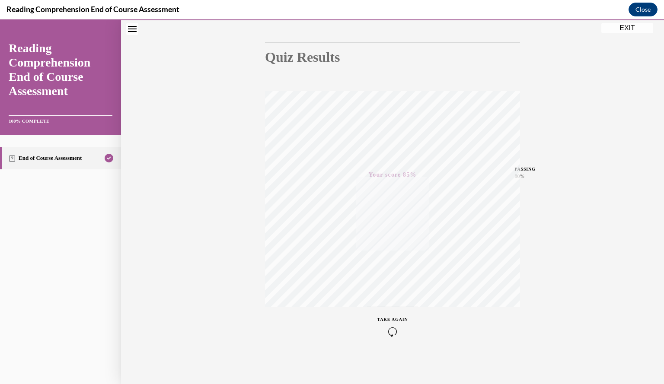
click at [385, 341] on button "TAKE AGAIN" at bounding box center [392, 326] width 51 height 39
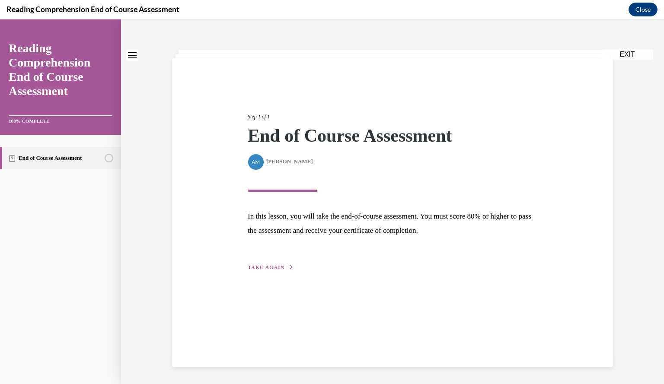
scroll to position [0, 0]
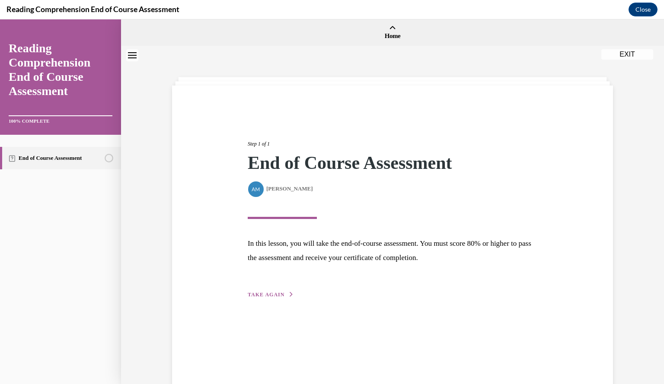
click at [624, 55] on button "EXIT" at bounding box center [627, 54] width 52 height 10
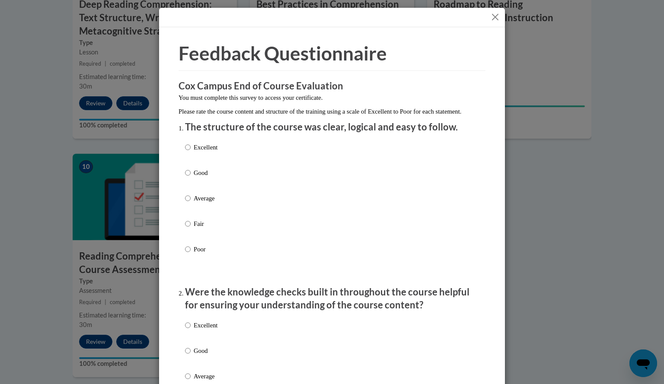
click at [188, 179] on label "Good" at bounding box center [201, 179] width 32 height 23
click at [188, 178] on input "Good" at bounding box center [188, 173] width 6 height 10
radio input "true"
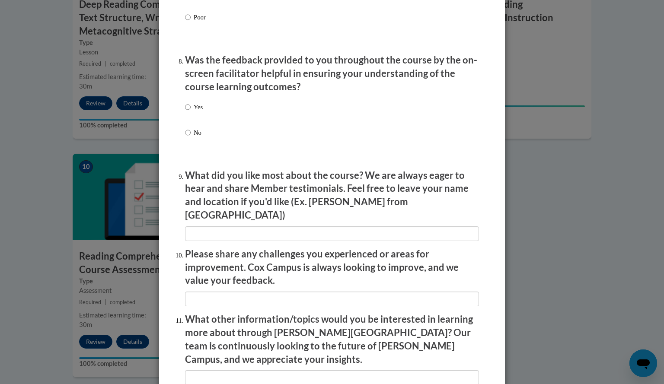
scroll to position [1414, 0]
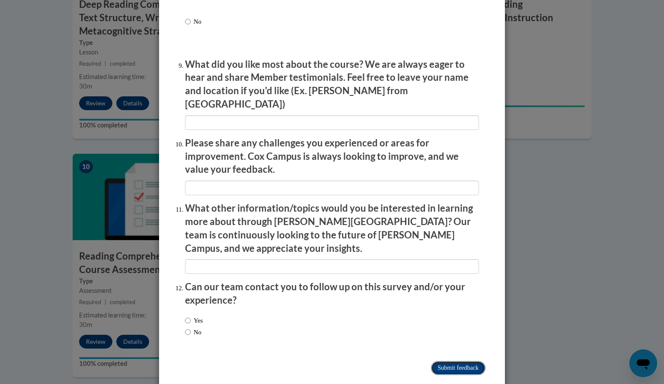
click at [431, 361] on input "Submit feedback" at bounding box center [458, 368] width 54 height 14
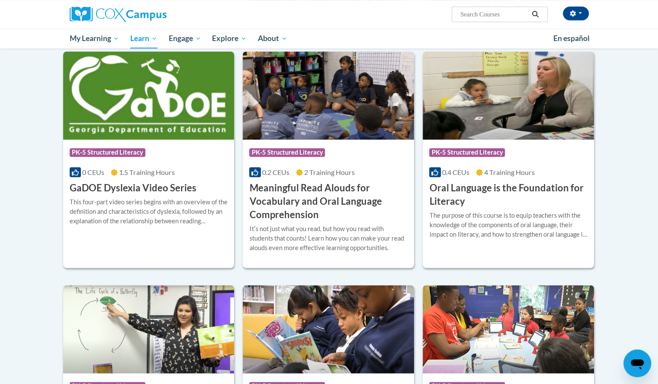
scroll to position [492, 0]
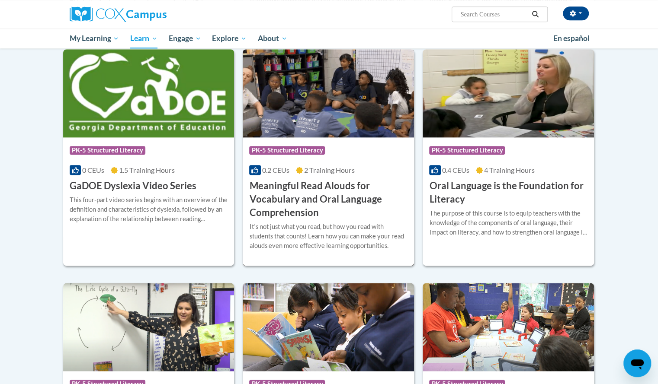
click at [307, 211] on h3 "Meaningful Read Alouds for Vocabulary and Oral Language Comprehension" at bounding box center [328, 199] width 158 height 40
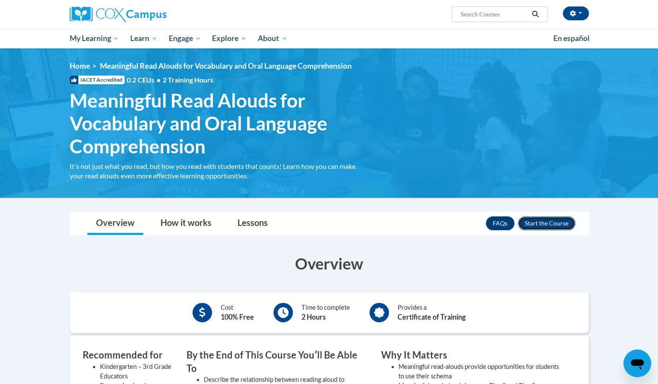
click at [548, 223] on button "Enroll" at bounding box center [547, 224] width 58 height 14
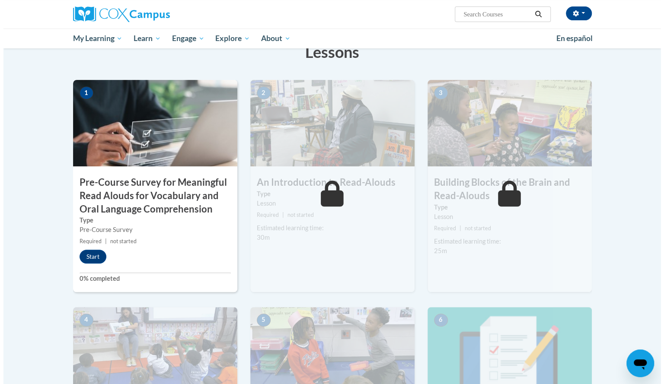
scroll to position [168, 0]
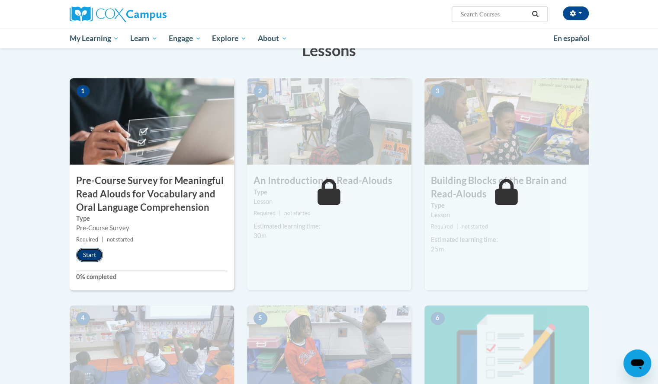
click at [96, 256] on button "Start" at bounding box center [89, 255] width 27 height 14
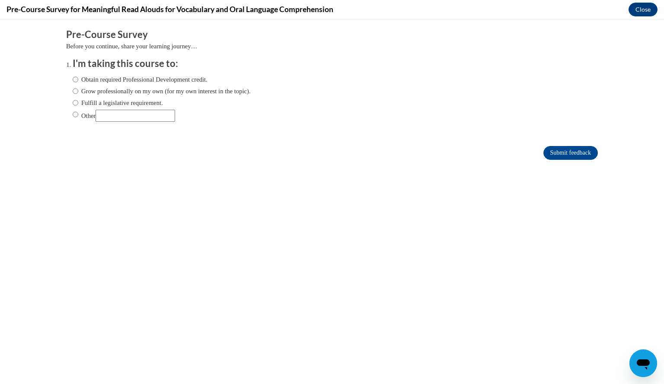
scroll to position [0, 0]
click at [73, 77] on input "Obtain required Professional Development credit." at bounding box center [76, 80] width 6 height 10
radio input "true"
click at [557, 155] on input "Submit feedback" at bounding box center [571, 153] width 54 height 14
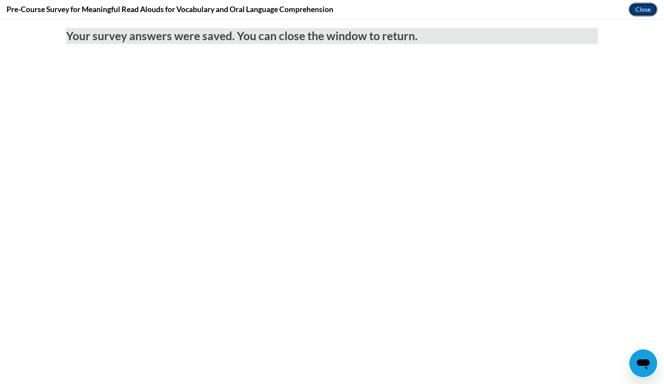
click at [639, 5] on button "Close" at bounding box center [643, 10] width 29 height 14
